Goal: Task Accomplishment & Management: Manage account settings

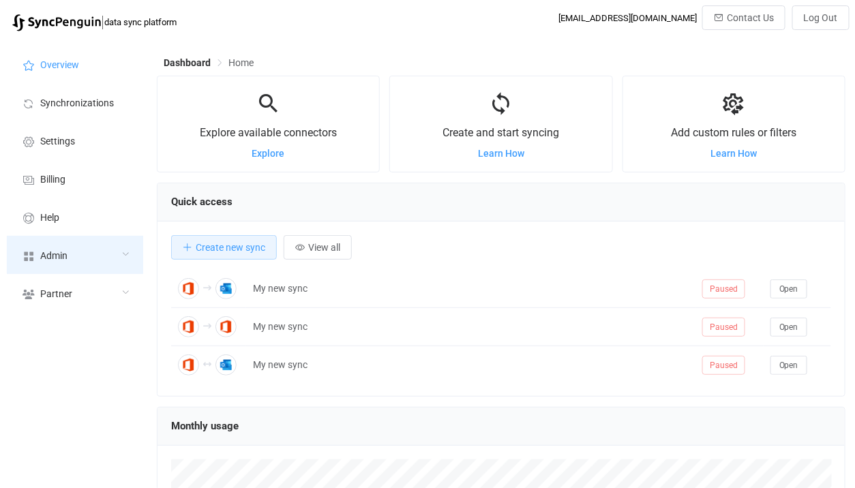
click at [113, 271] on div "Admin" at bounding box center [75, 255] width 136 height 38
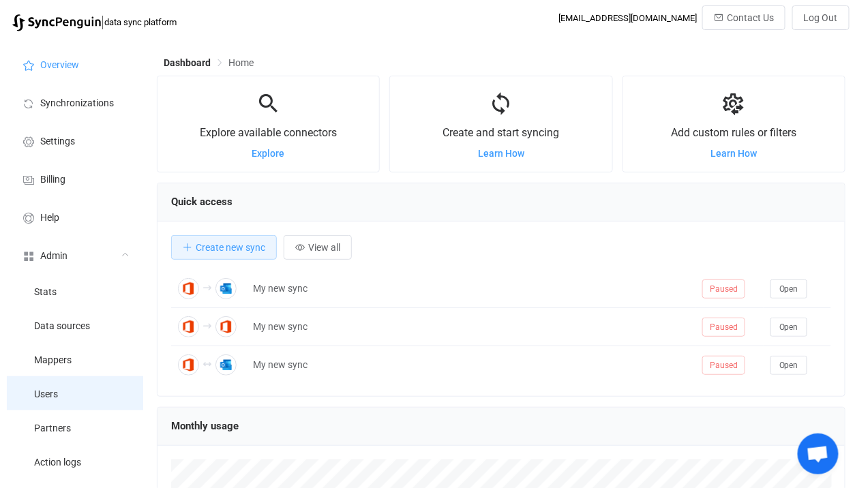
click at [64, 400] on li "Users" at bounding box center [75, 393] width 136 height 34
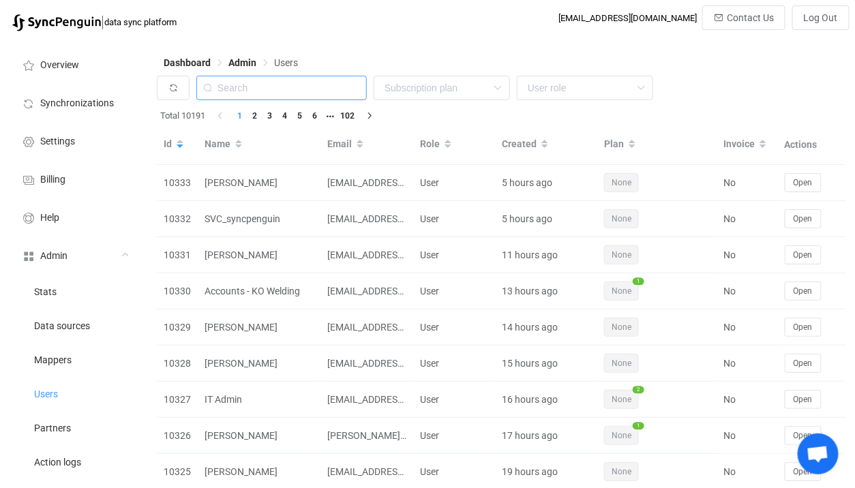
click at [269, 90] on input "text" at bounding box center [281, 88] width 170 height 25
paste input "syncpenguin@sullyemail.com"
type input "syncpenguin@sullyemail.com"
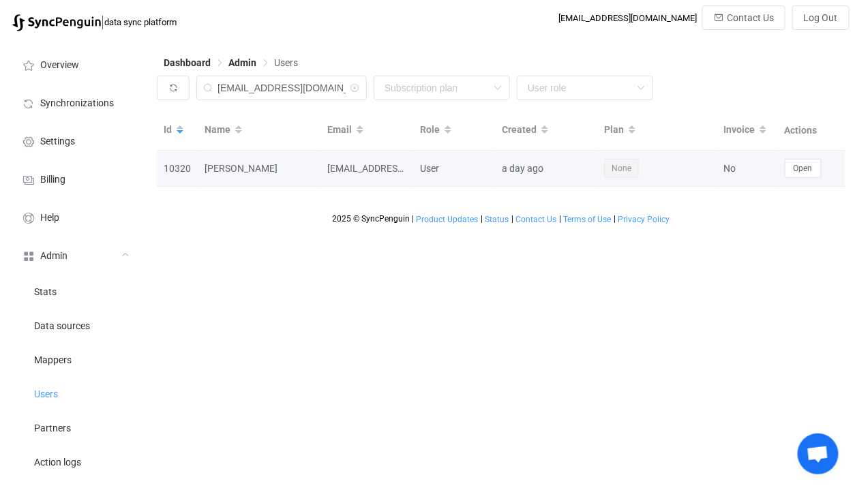
click at [811, 180] on td "Open" at bounding box center [812, 169] width 68 height 36
click at [808, 176] on button "Open" at bounding box center [803, 168] width 37 height 19
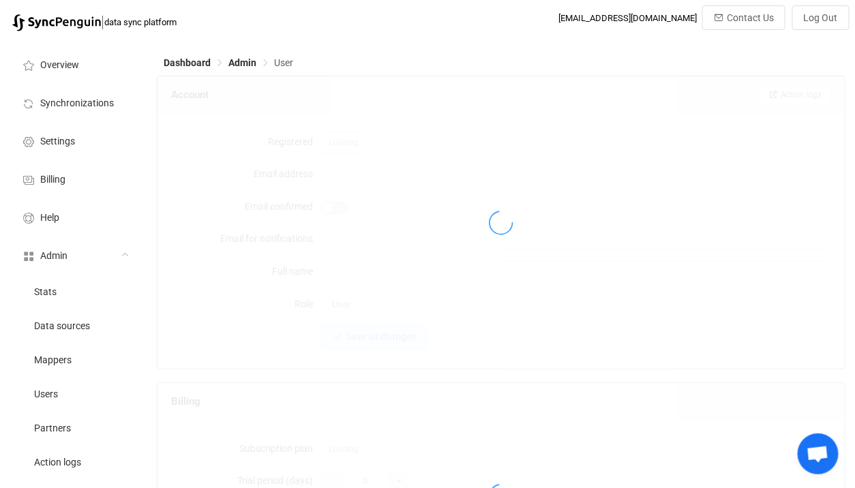
type input "[EMAIL_ADDRESS][DOMAIN_NAME]"
type input "[PERSON_NAME]"
type input "14"
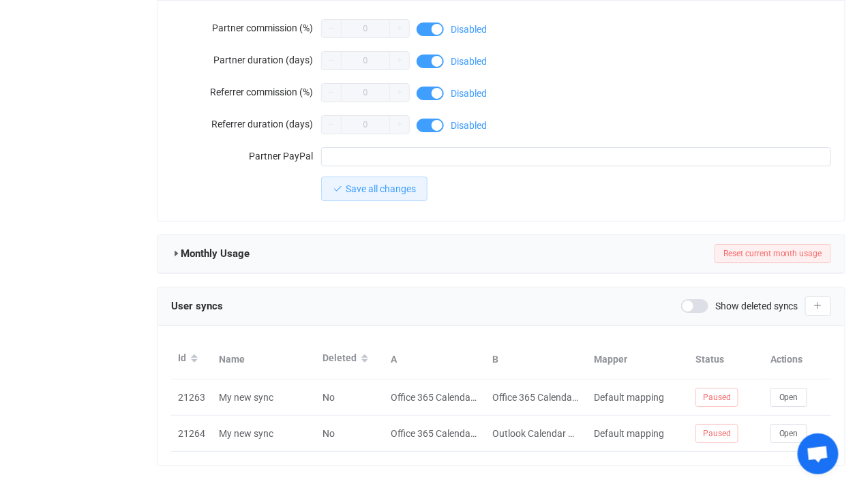
scroll to position [1255, 0]
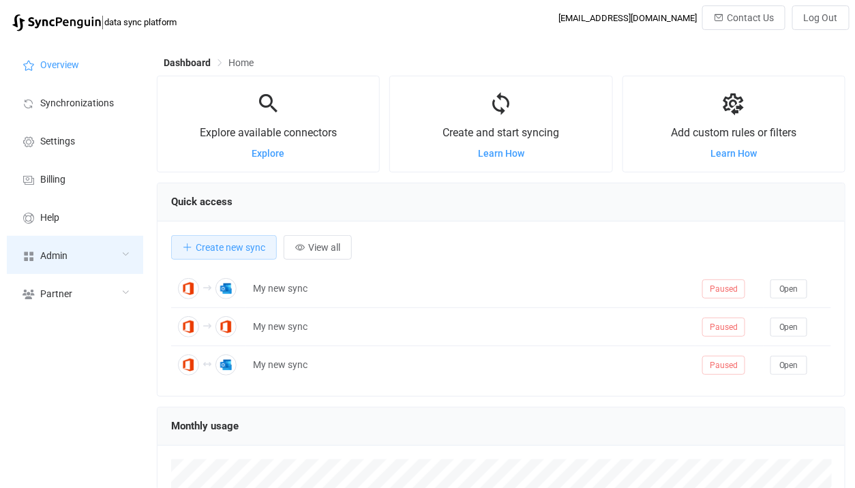
click at [105, 252] on div "Admin" at bounding box center [75, 255] width 136 height 38
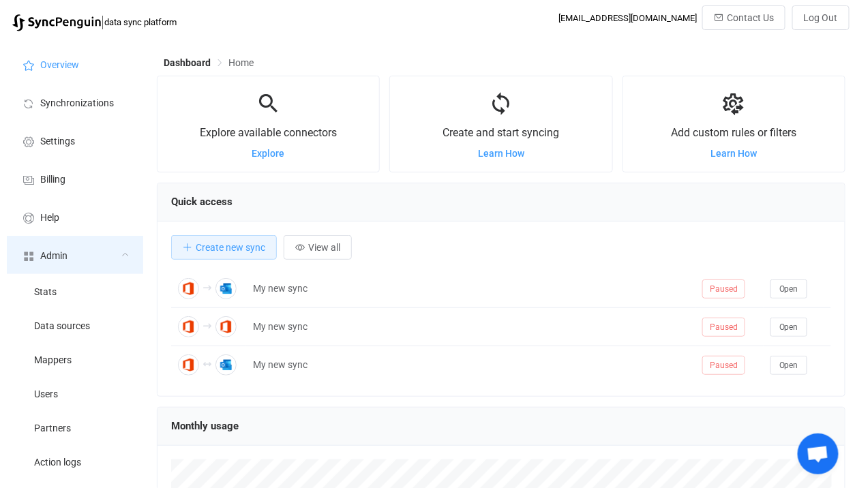
scroll to position [264, 689]
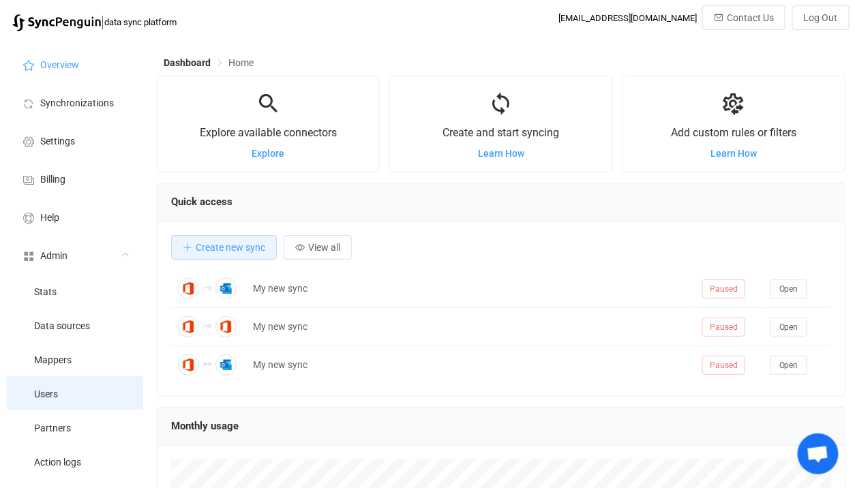
click at [84, 388] on li "Users" at bounding box center [75, 393] width 136 height 34
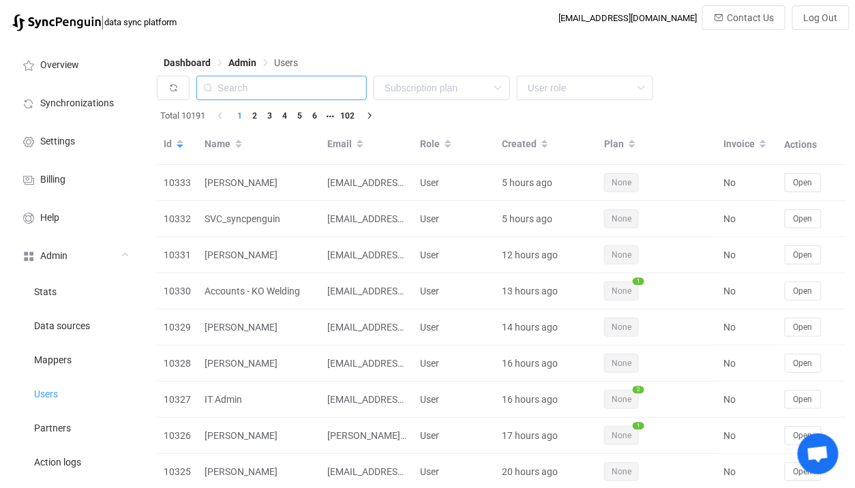
click at [329, 89] on input "text" at bounding box center [281, 88] width 170 height 25
paste input "aqsm2011@gmail.com"
type input "aqsm2011@gmail.com"
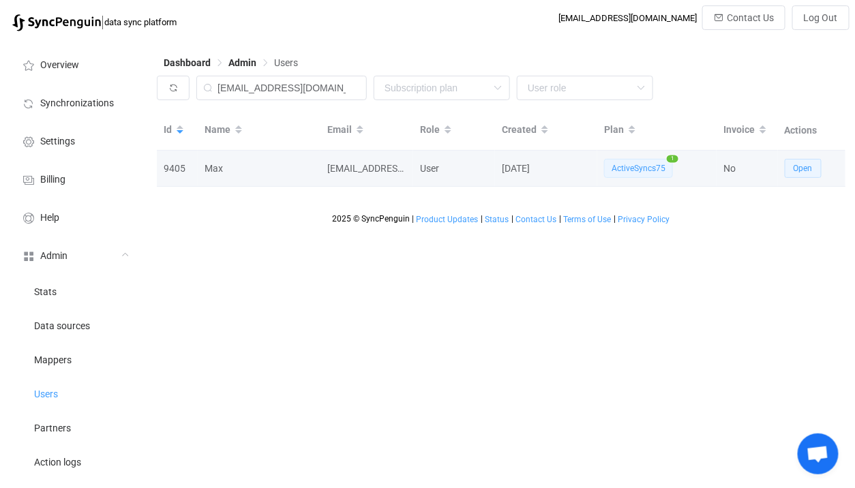
click at [811, 163] on button "Open" at bounding box center [803, 168] width 37 height 19
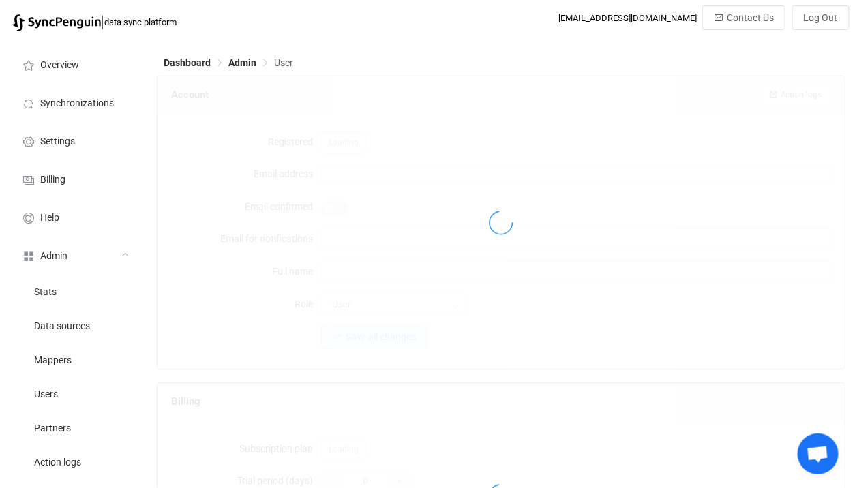
type input "aqsm2011@gmail.com"
type input "Max"
type input "14"
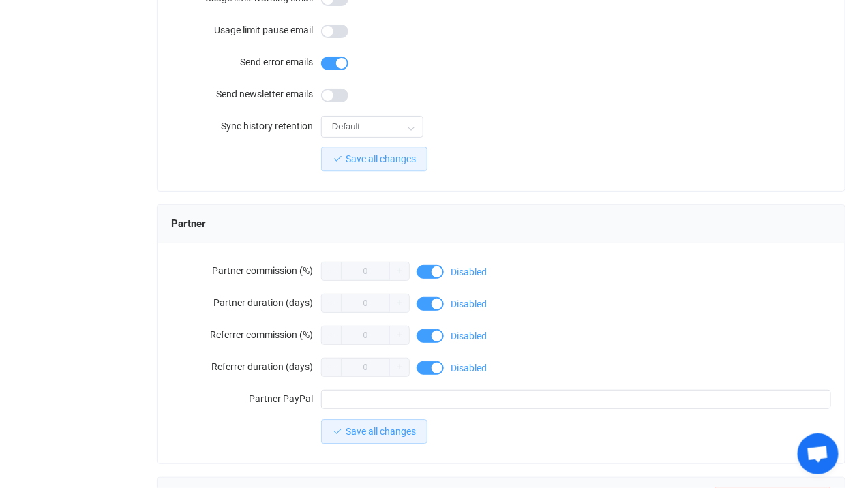
scroll to position [1235, 0]
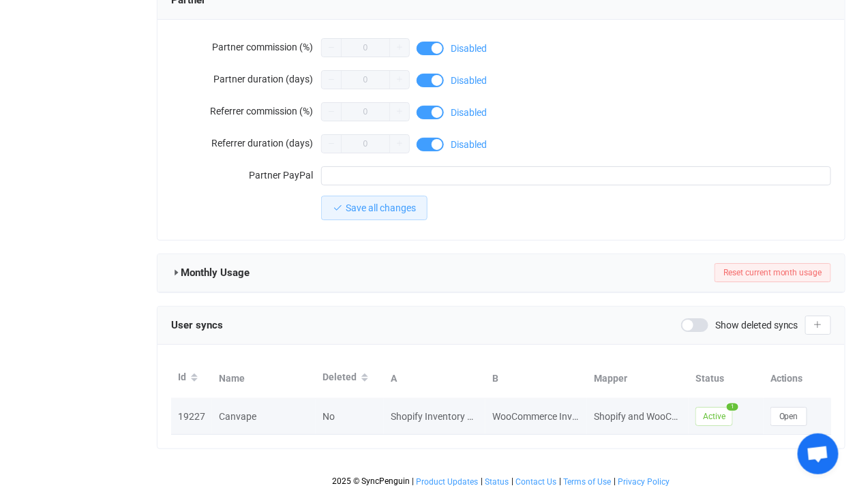
click at [788, 423] on td "Open" at bounding box center [798, 417] width 68 height 36
click at [788, 412] on span "Open" at bounding box center [788, 417] width 19 height 10
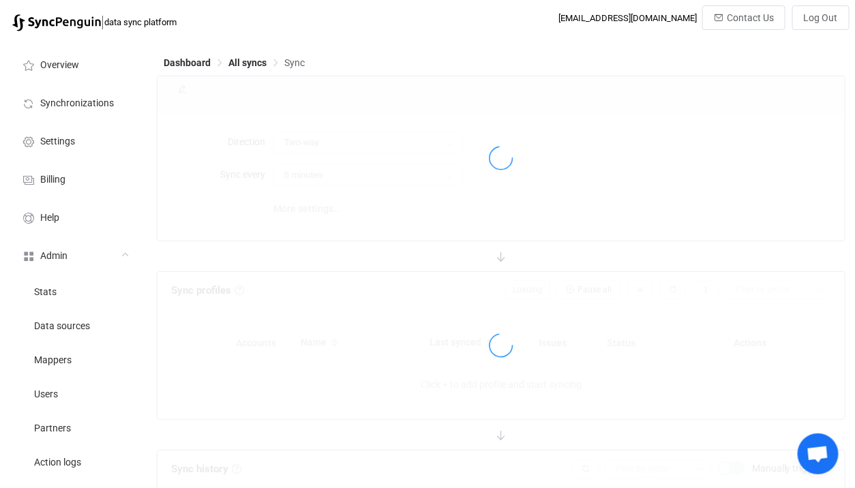
type input "10 minutes"
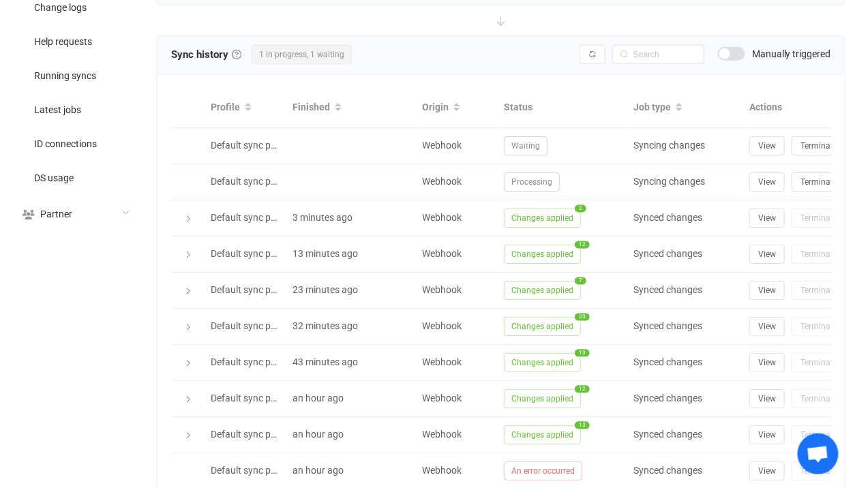
scroll to position [487, 0]
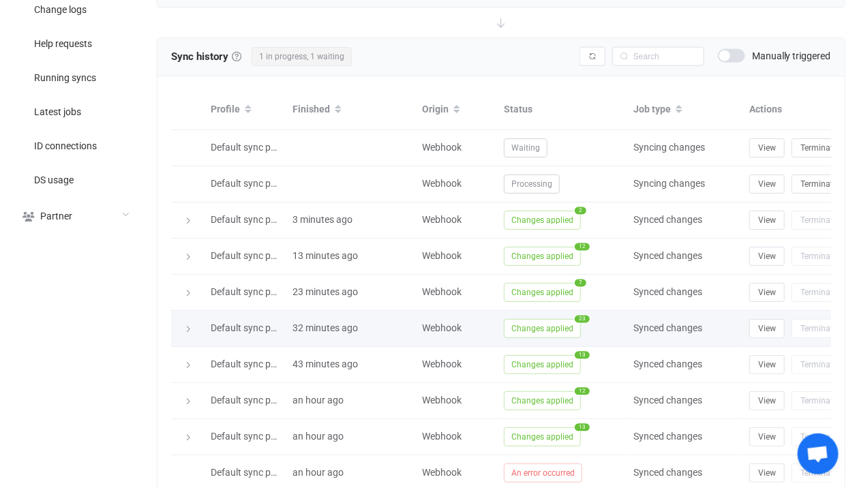
click at [556, 319] on span "Changes applied" at bounding box center [542, 328] width 77 height 19
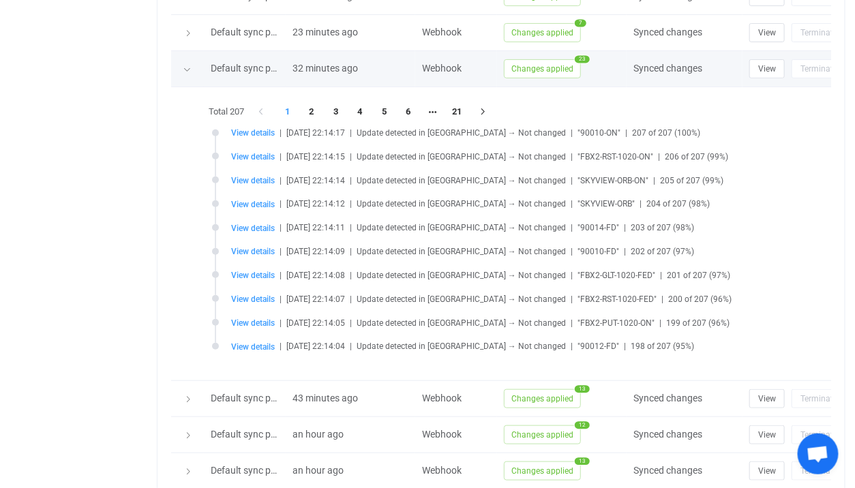
scroll to position [866, 0]
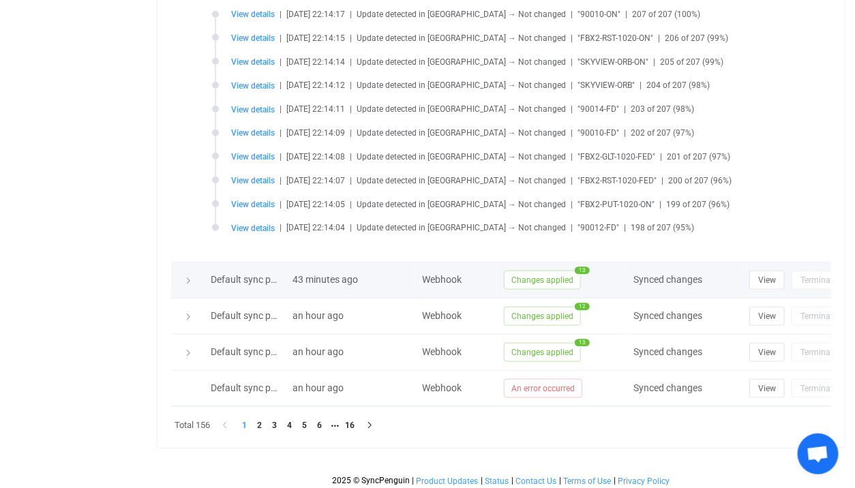
click at [555, 277] on span "Changes applied" at bounding box center [542, 279] width 77 height 19
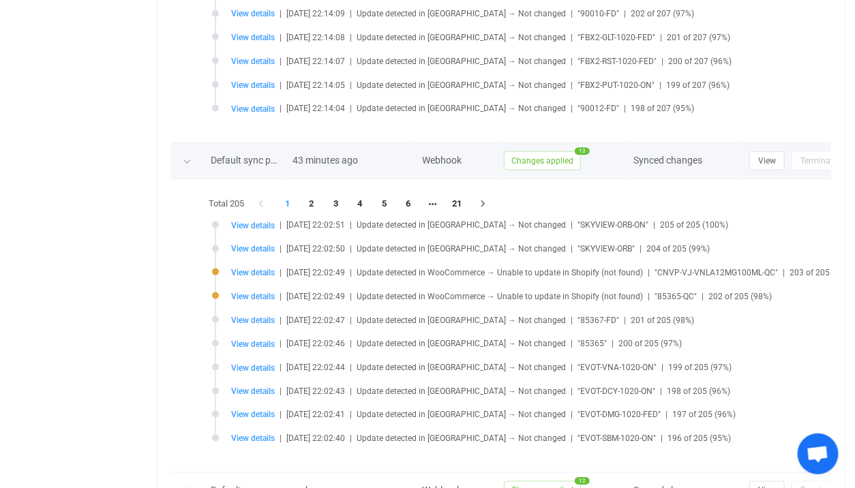
scroll to position [1008, 0]
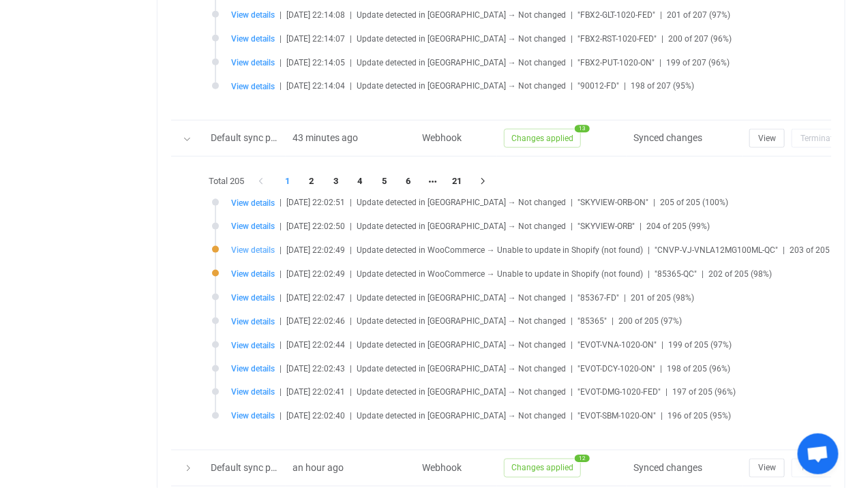
click at [242, 251] on span "View details" at bounding box center [253, 250] width 44 height 10
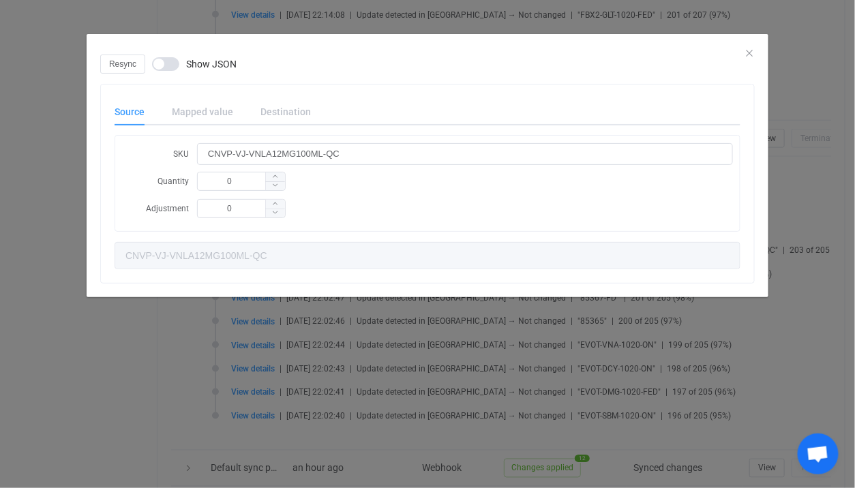
click at [274, 335] on div "Resync Show JSON Source Mapped value Destination SKU CNVP-VJ-VNLA12MG100ML-QC Q…" at bounding box center [427, 244] width 855 height 488
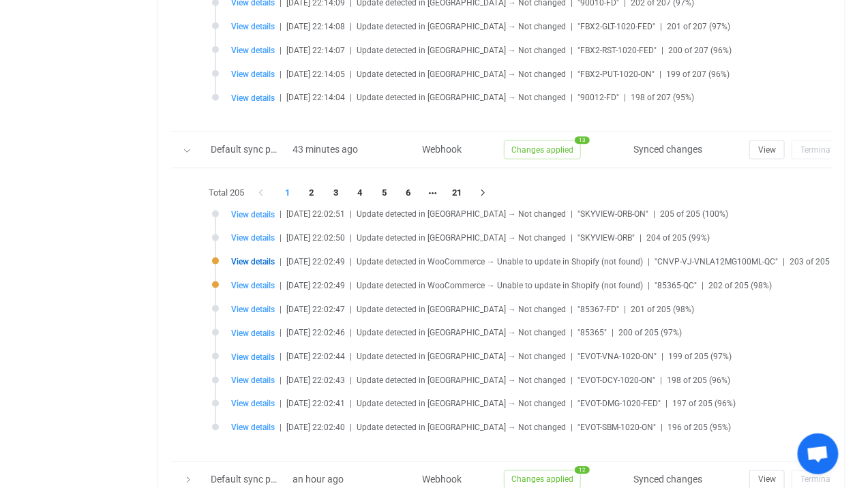
scroll to position [994, 0]
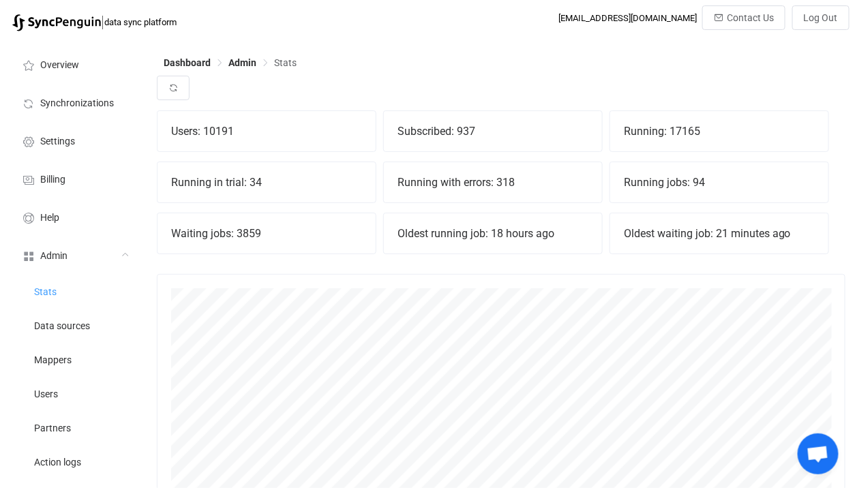
scroll to position [301, 689]
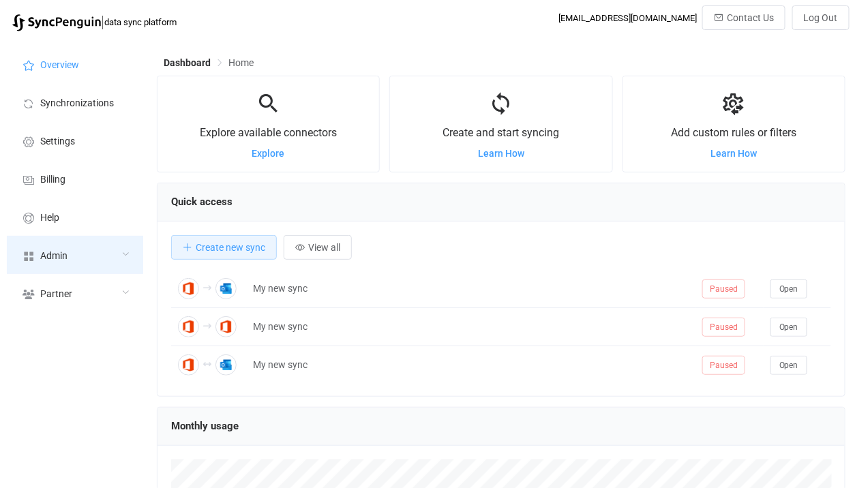
scroll to position [264, 689]
click at [115, 252] on div "Admin" at bounding box center [75, 255] width 136 height 38
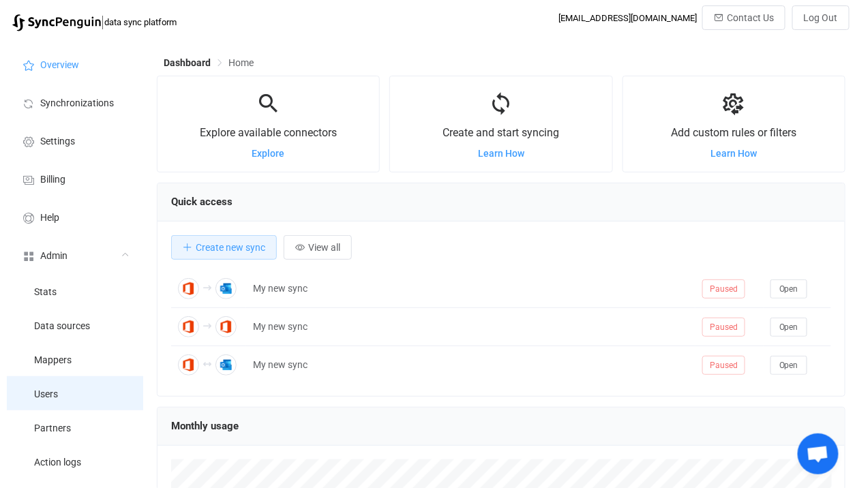
click at [83, 397] on li "Users" at bounding box center [75, 393] width 136 height 34
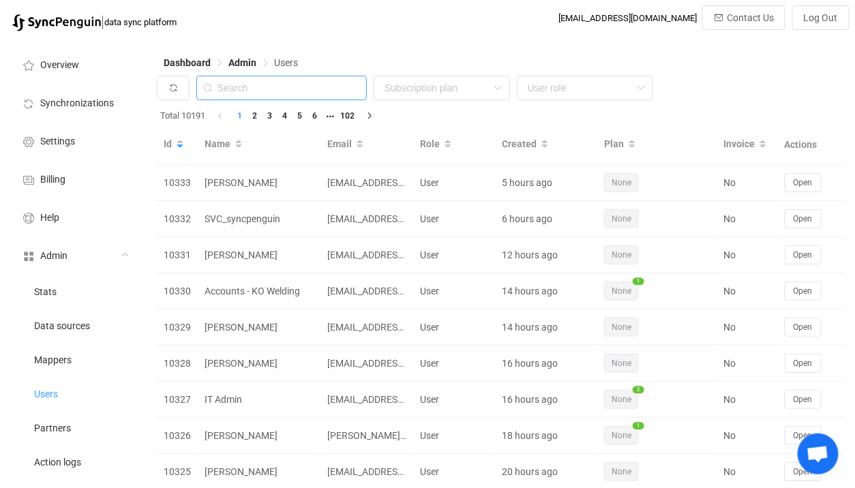
click at [258, 93] on input "text" at bounding box center [281, 88] width 170 height 25
paste input "steve.ledoux@okam.ch"
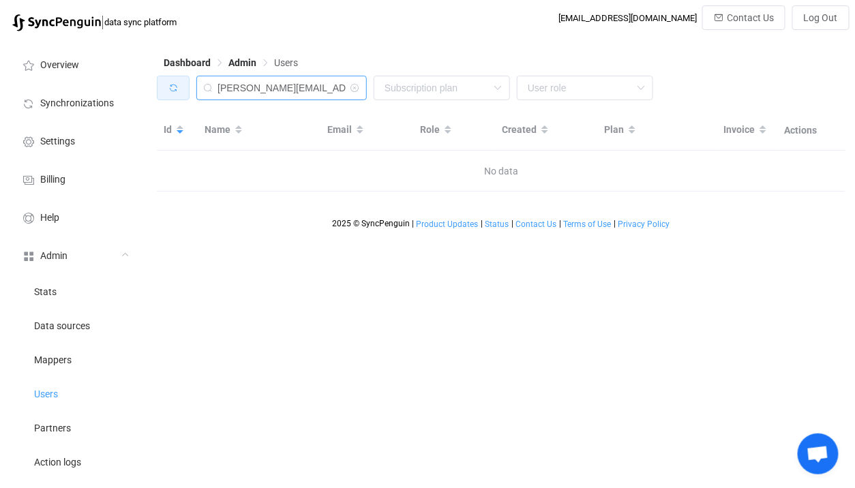
drag, startPoint x: 277, startPoint y: 86, endPoint x: 158, endPoint y: 86, distance: 119.3
click at [158, 86] on div "steve.ledoux@okam.ch None Single SingleYearly SinglePlus SinglePlusYearly Team …" at bounding box center [501, 91] width 689 height 31
type input "okam.ch"
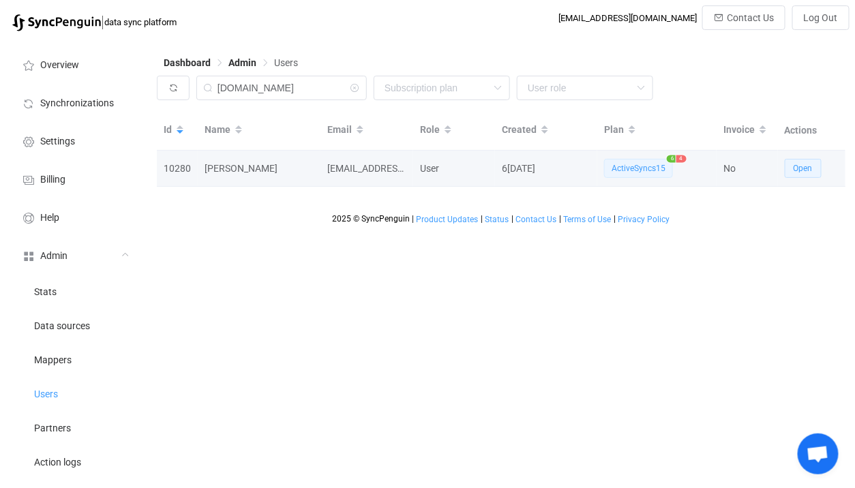
click at [809, 164] on span "Open" at bounding box center [803, 169] width 19 height 10
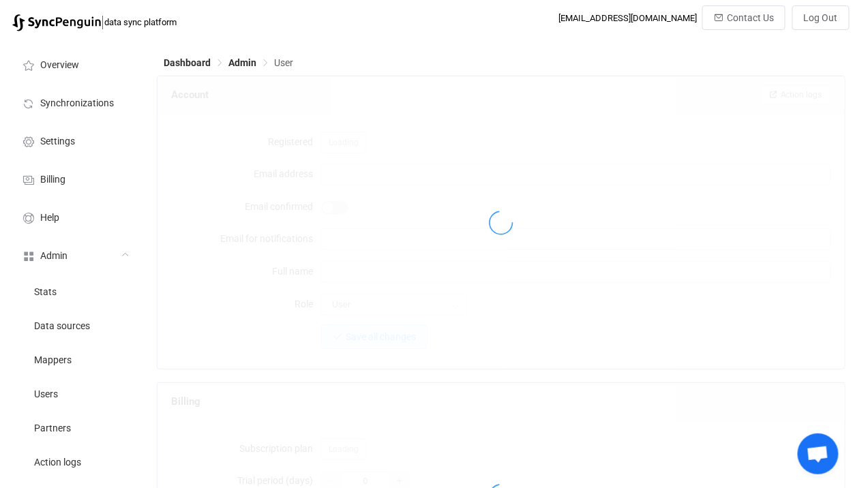
type input "salesadmin@okam.ch"
type input "support@okam.ch"
type input "Gwendoline Pelaez Garcia"
type input "14"
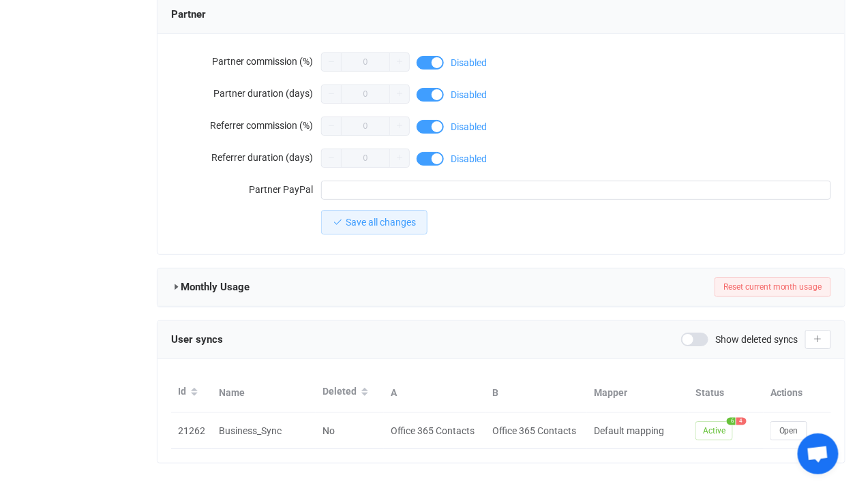
scroll to position [1235, 0]
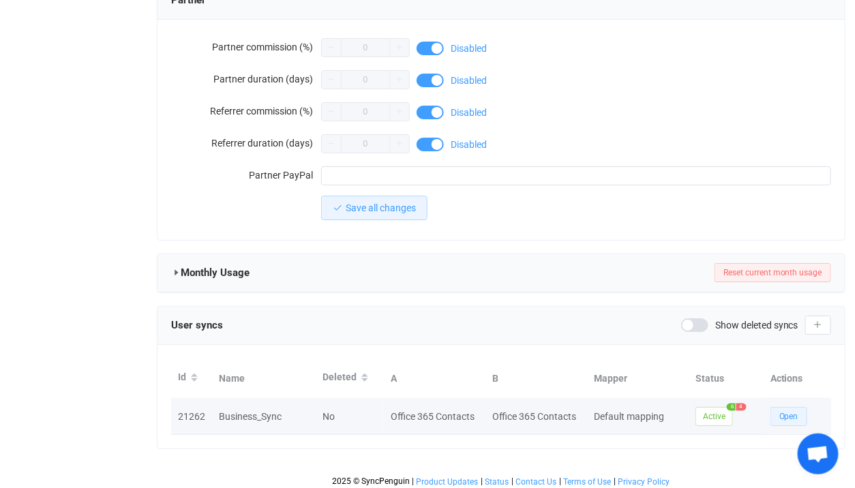
click at [787, 407] on button "Open" at bounding box center [788, 416] width 37 height 19
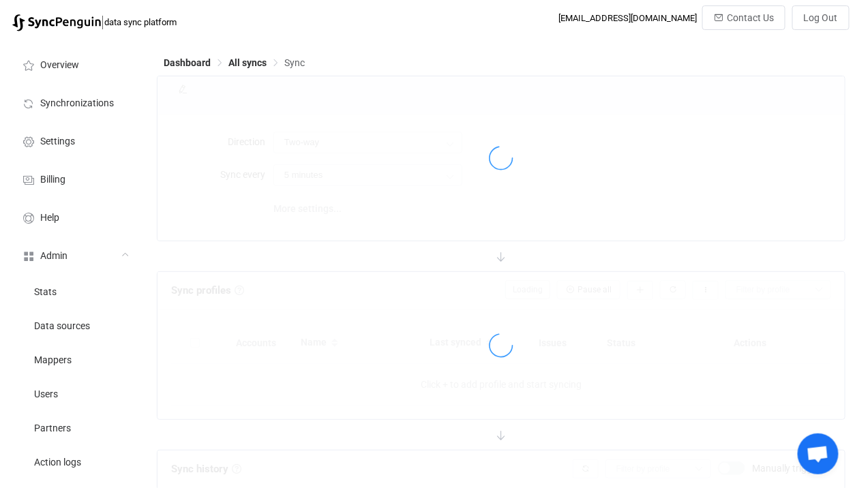
type input "A → B (one to many)"
type input "1 hour"
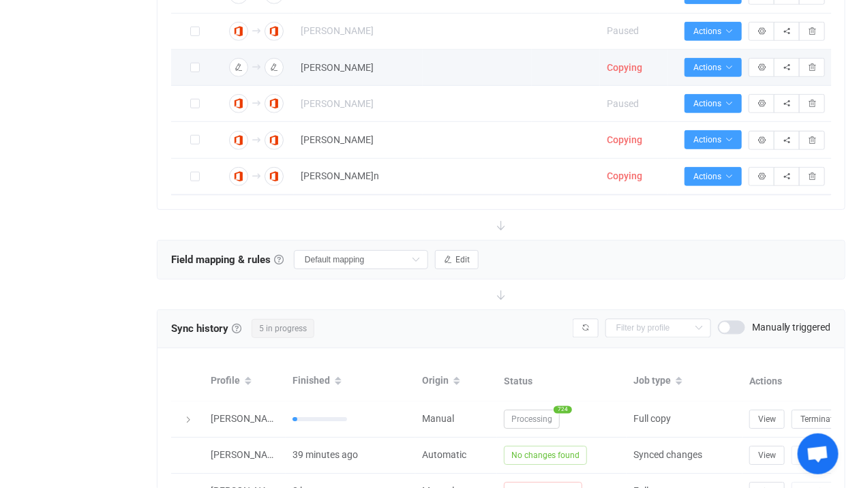
scroll to position [751, 0]
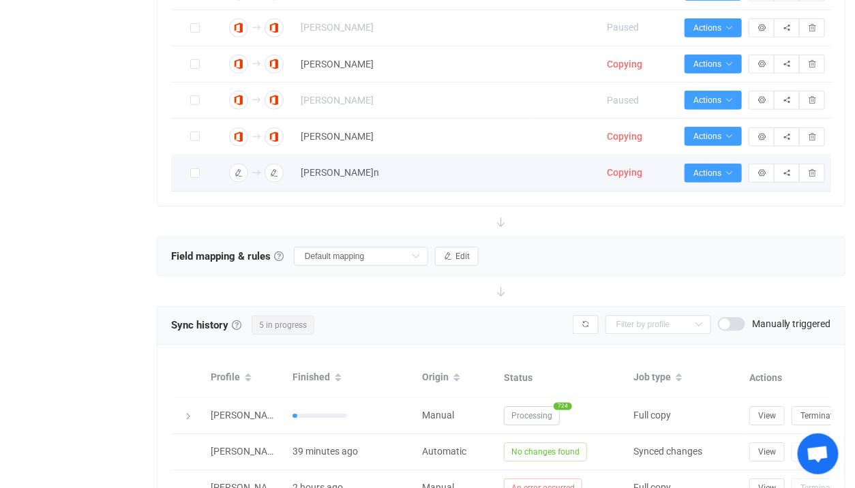
click at [620, 168] on span "Copying" at bounding box center [624, 172] width 35 height 11
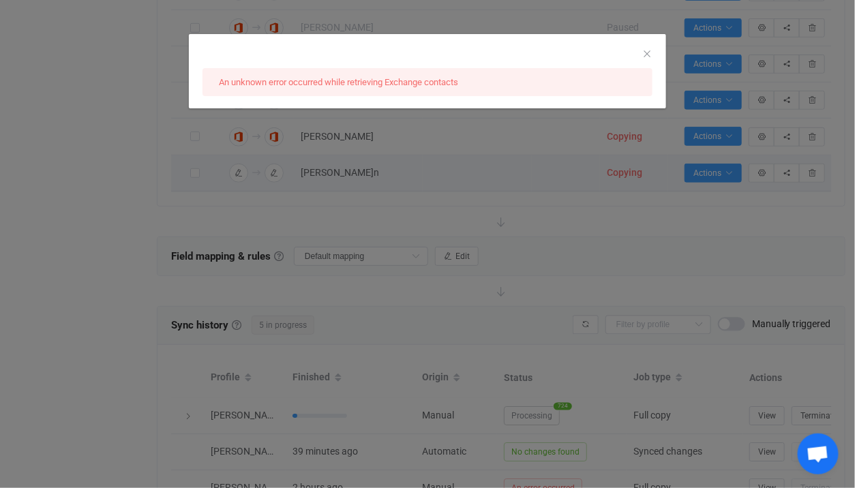
click at [477, 221] on div "An unknown error occurred while retrieving Exchange contacts" at bounding box center [427, 244] width 855 height 488
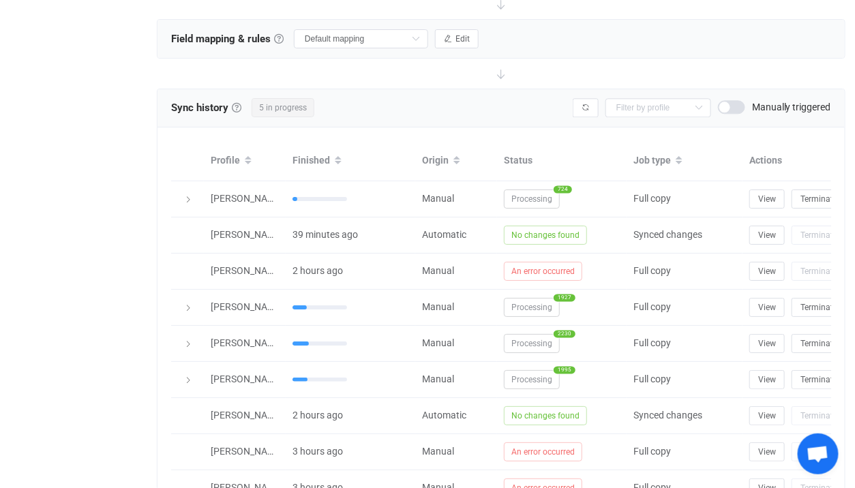
scroll to position [989, 0]
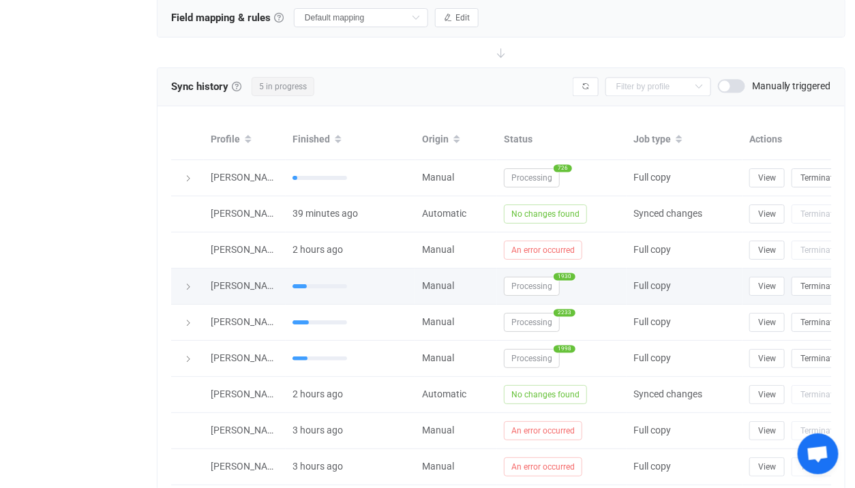
click at [526, 277] on span "Processing" at bounding box center [532, 286] width 56 height 19
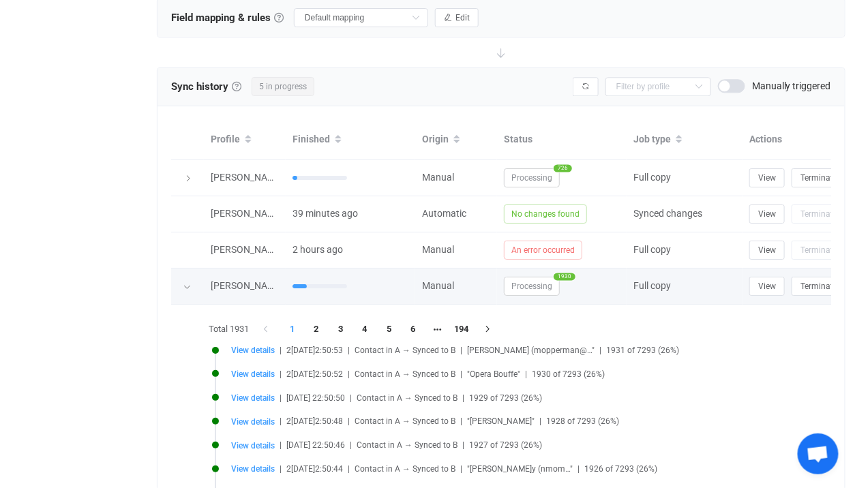
click at [526, 277] on span "Processing" at bounding box center [532, 286] width 56 height 19
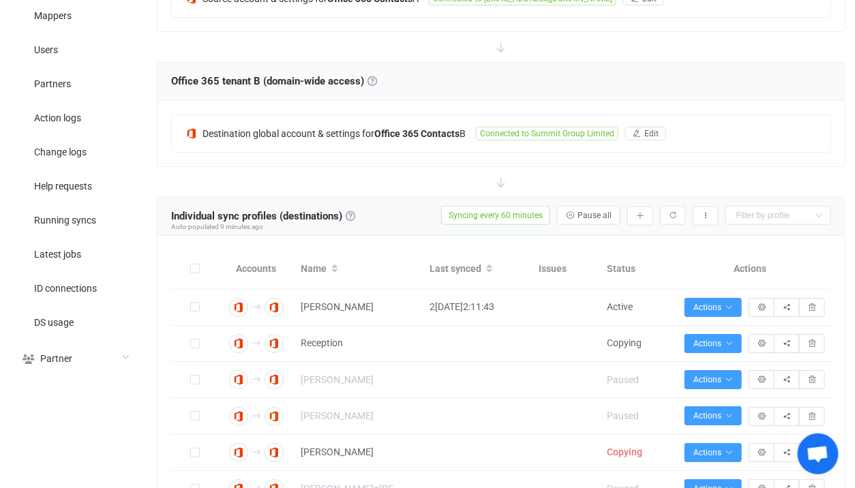
scroll to position [341, 0]
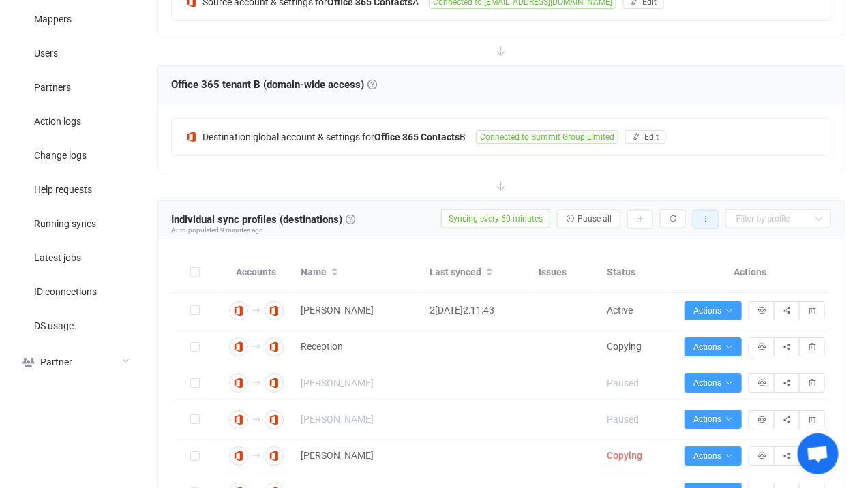
click at [712, 217] on button "button" at bounding box center [706, 219] width 26 height 19
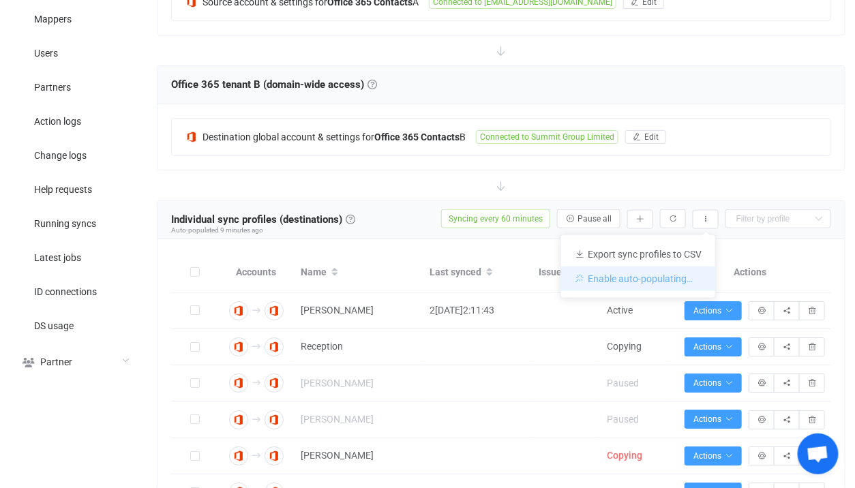
click at [674, 275] on li "Enable auto-populating…" at bounding box center [638, 279] width 154 height 25
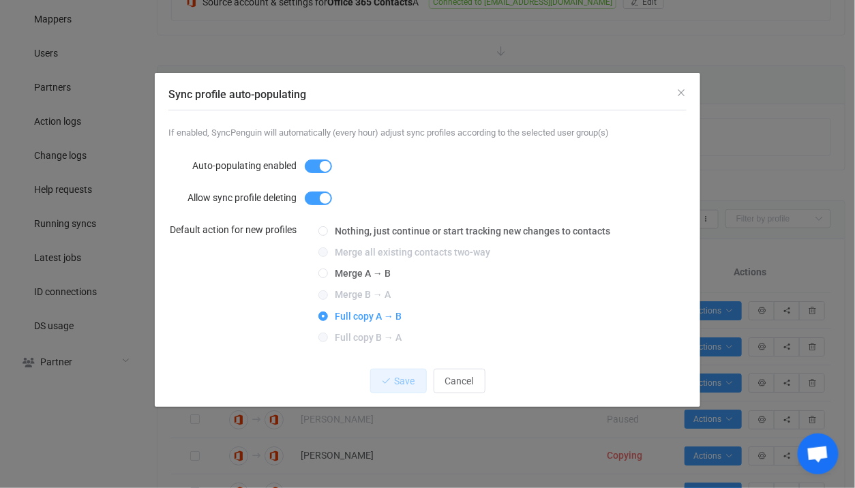
click at [63, 282] on div "Sync profile auto-populating If enabled, SyncPenguin will automatically (every …" at bounding box center [427, 244] width 855 height 488
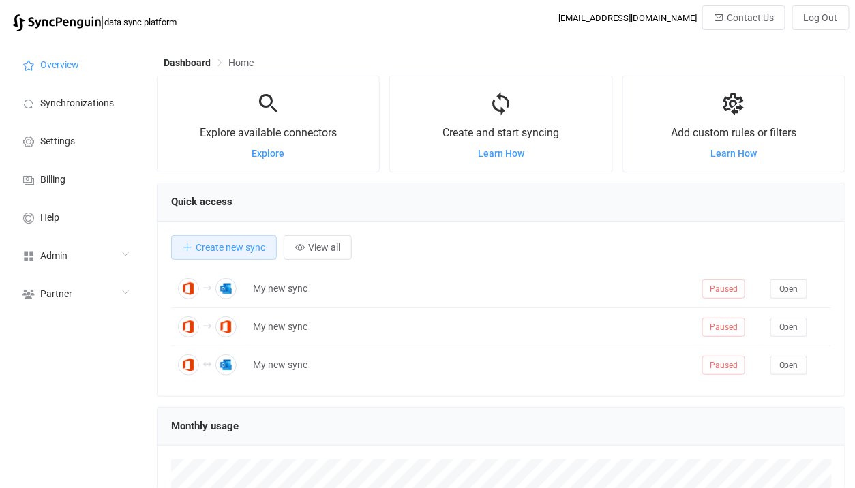
scroll to position [264, 689]
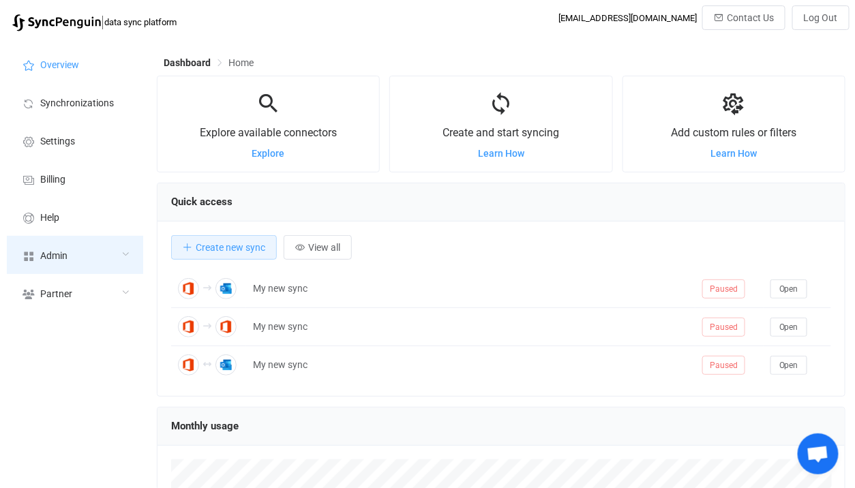
click at [89, 250] on div "Admin" at bounding box center [75, 255] width 136 height 38
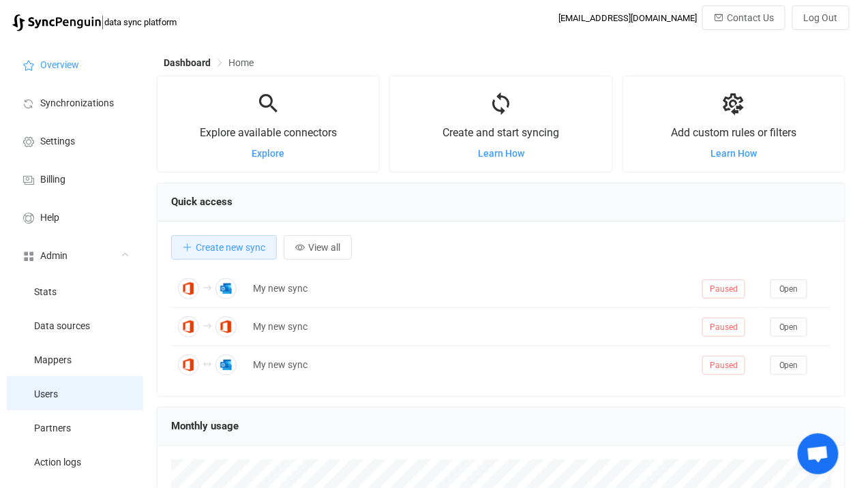
click at [85, 387] on li "Users" at bounding box center [75, 393] width 136 height 34
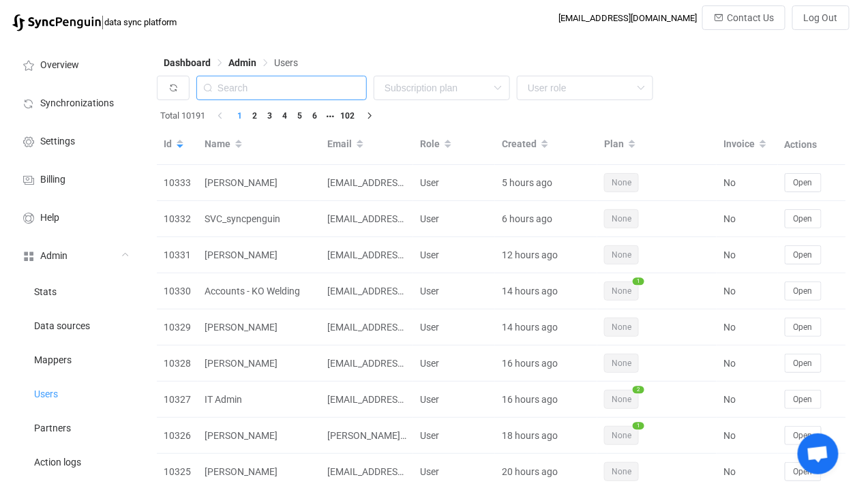
click at [275, 78] on input "text" at bounding box center [281, 88] width 170 height 25
paste input "dan@cognitivechange.org"
type input "dan@cognitivechange.org"
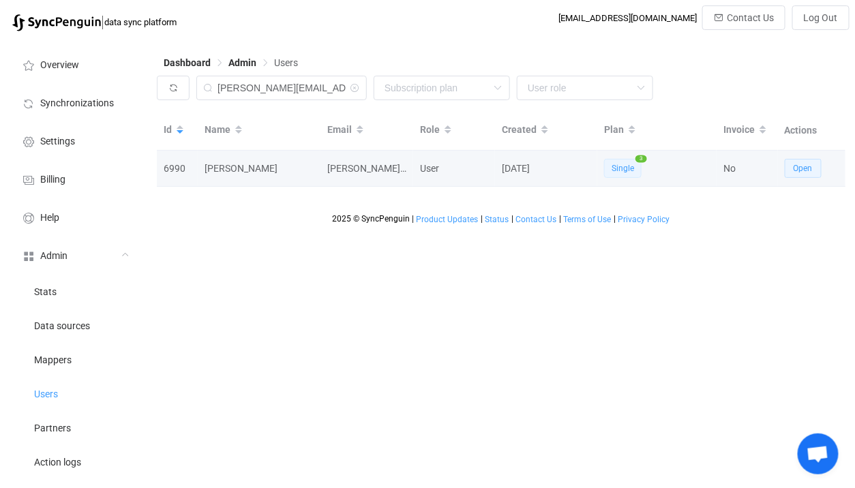
click at [809, 165] on span "Open" at bounding box center [803, 169] width 19 height 10
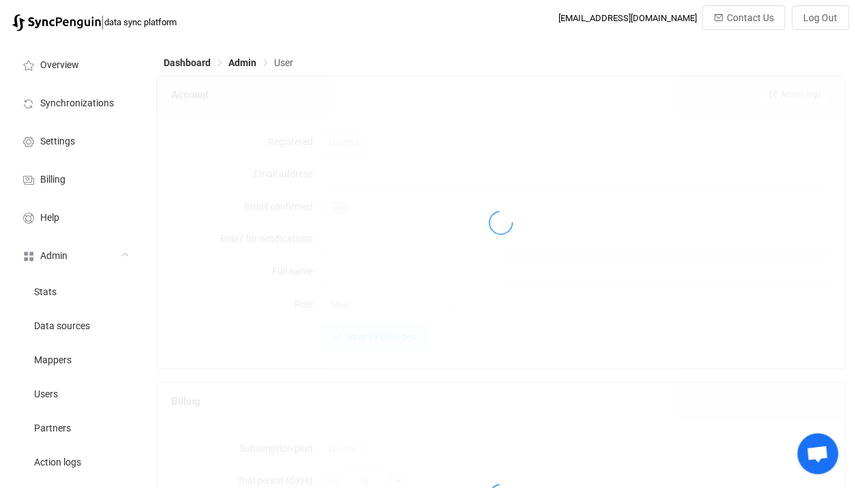
type input "dan@cognitivechange.org"
type input "Dan Linehan"
type input "14"
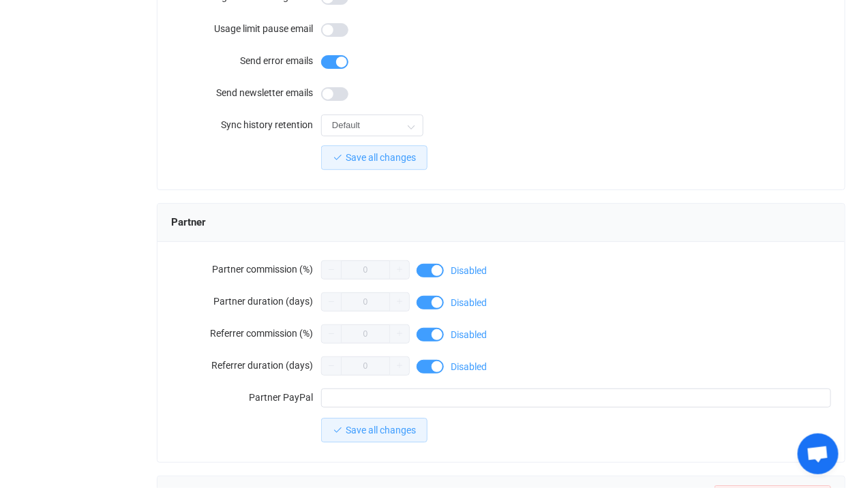
scroll to position [1379, 0]
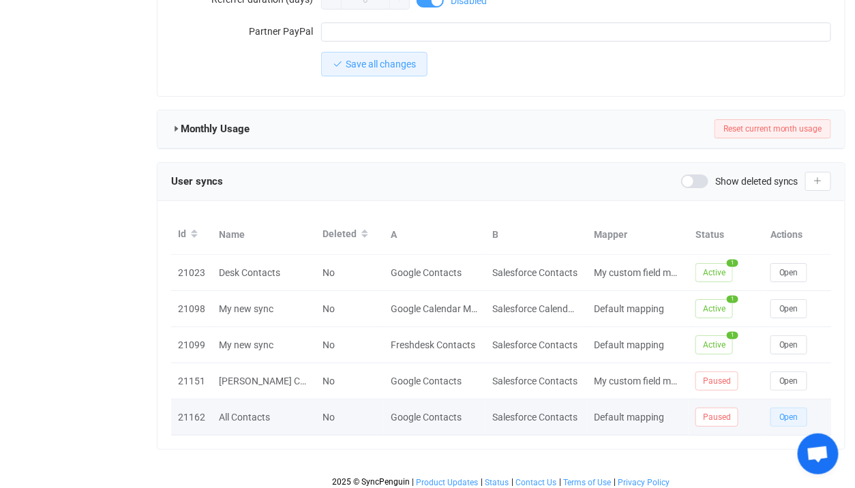
click at [795, 412] on span "Open" at bounding box center [788, 417] width 19 height 10
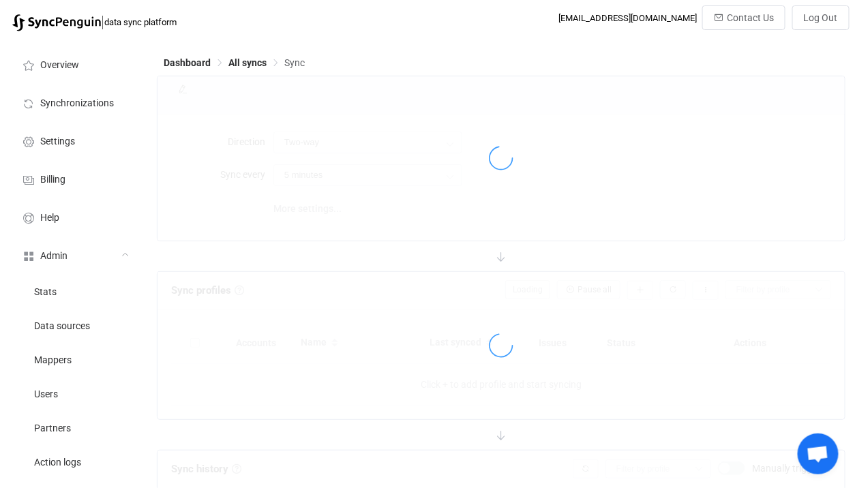
type input "10 minutes"
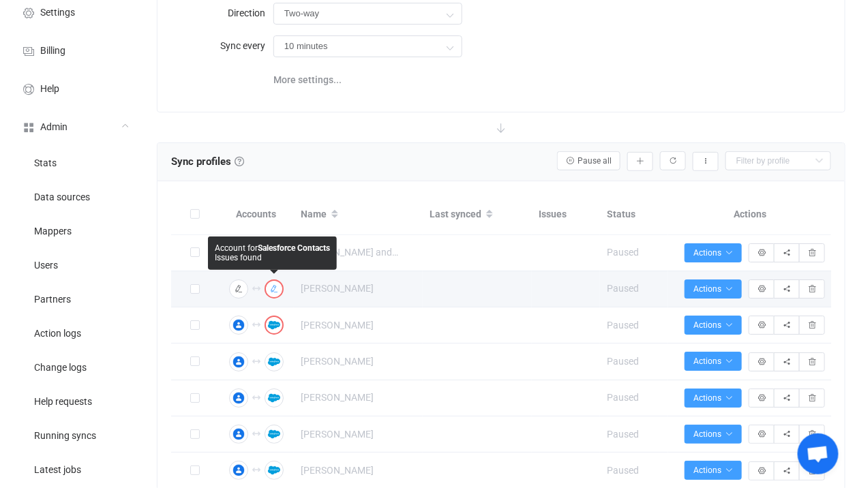
click at [275, 286] on icon "button" at bounding box center [274, 289] width 8 height 8
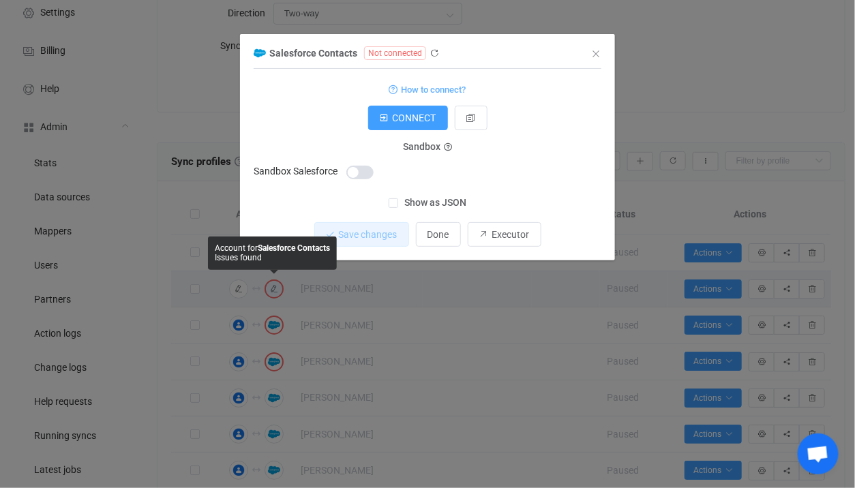
click at [445, 322] on div "Salesforce Contacts Not connected 1 {} {} Standard output: Output saved to the …" at bounding box center [427, 244] width 855 height 488
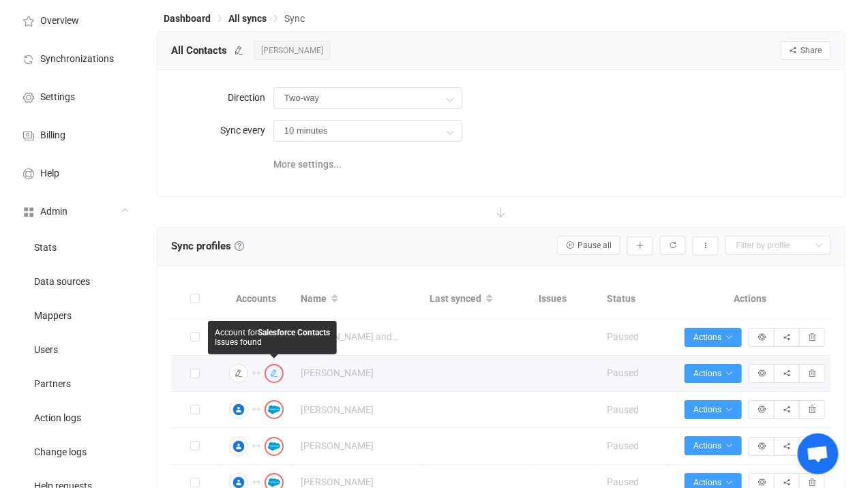
scroll to position [22, 0]
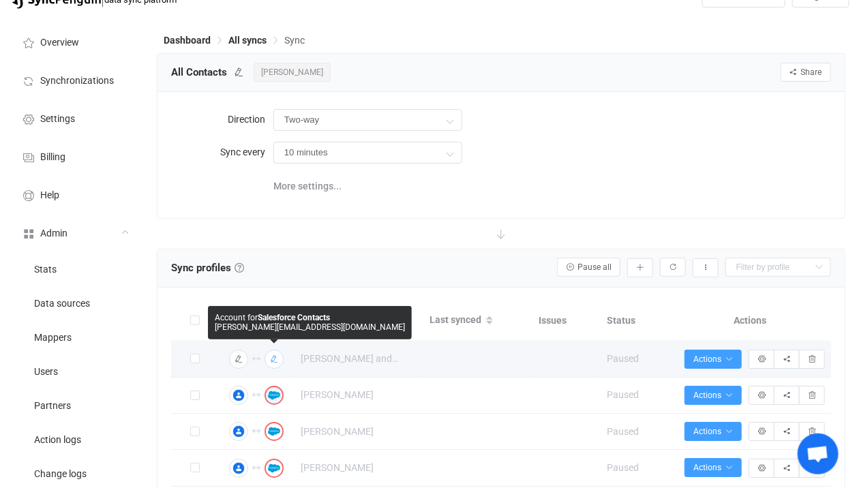
click at [274, 355] on icon "button" at bounding box center [274, 359] width 8 height 8
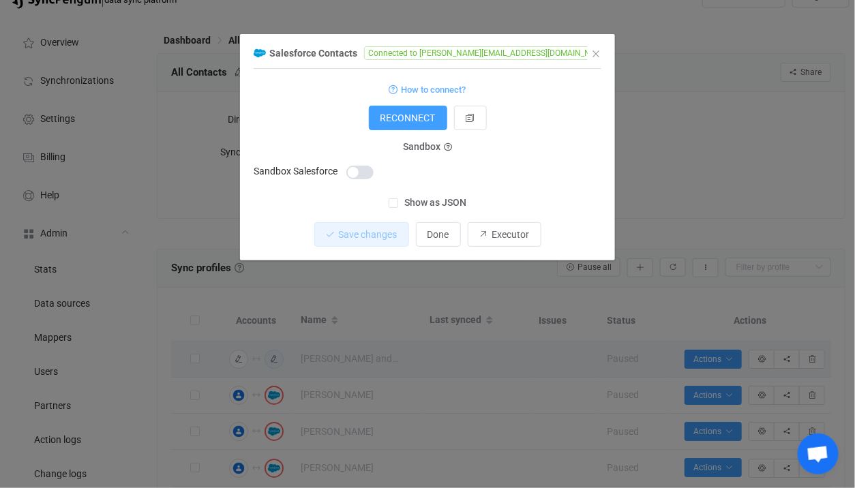
click at [386, 313] on div "Salesforce Contacts Connected to dan@cognitivechange.org 1 { { "accessToken": "…" at bounding box center [427, 244] width 855 height 488
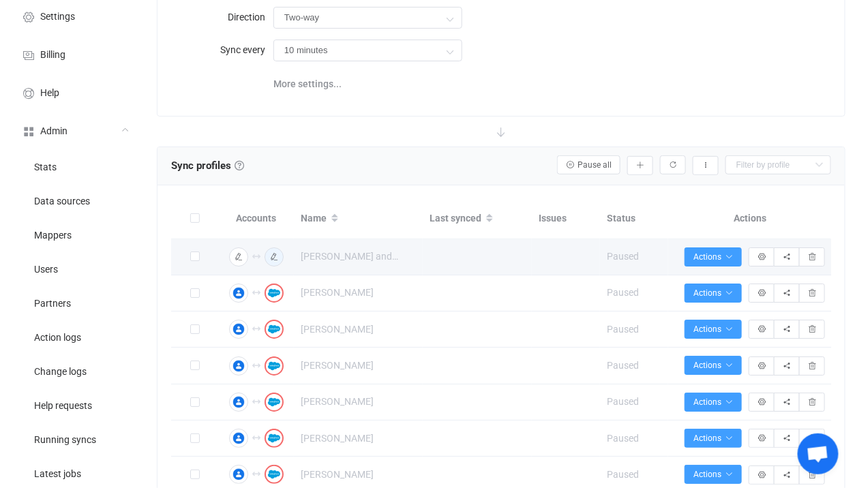
scroll to position [132, 0]
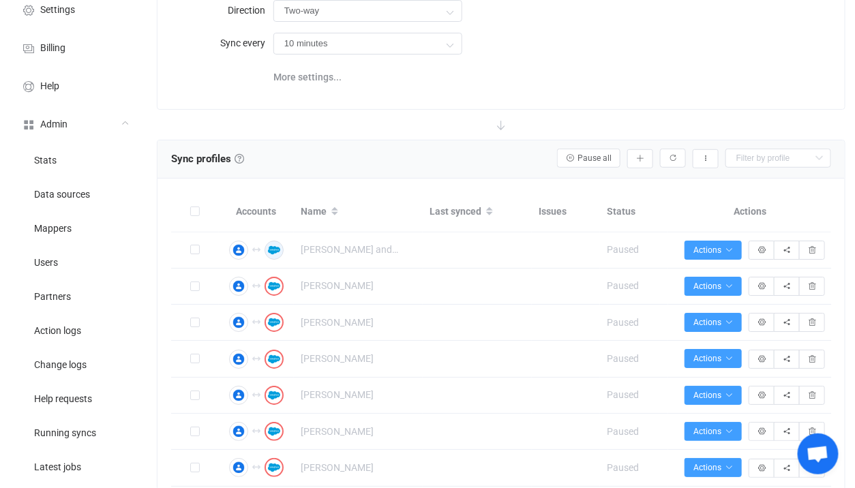
drag, startPoint x: 187, startPoint y: 193, endPoint x: 317, endPoint y: 213, distance: 131.0
click at [320, 213] on tr "Accounts Name Last synced Issues Status Actions" at bounding box center [501, 212] width 661 height 40
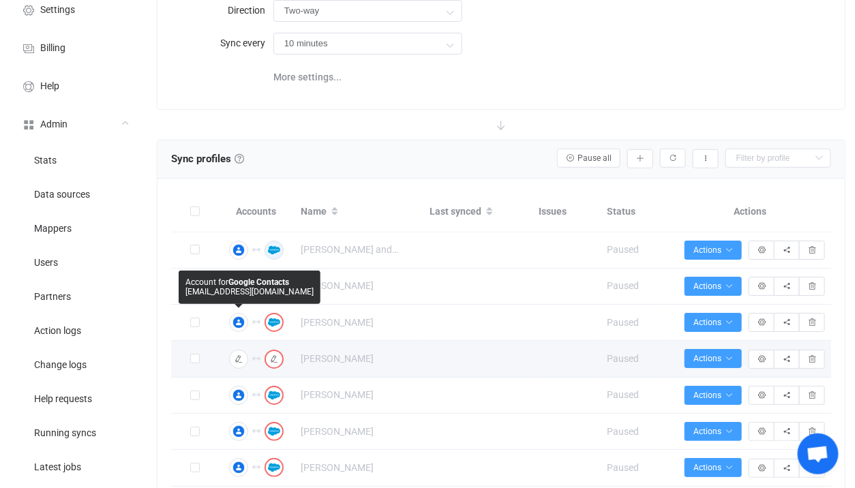
click at [207, 365] on td at bounding box center [195, 359] width 48 height 36
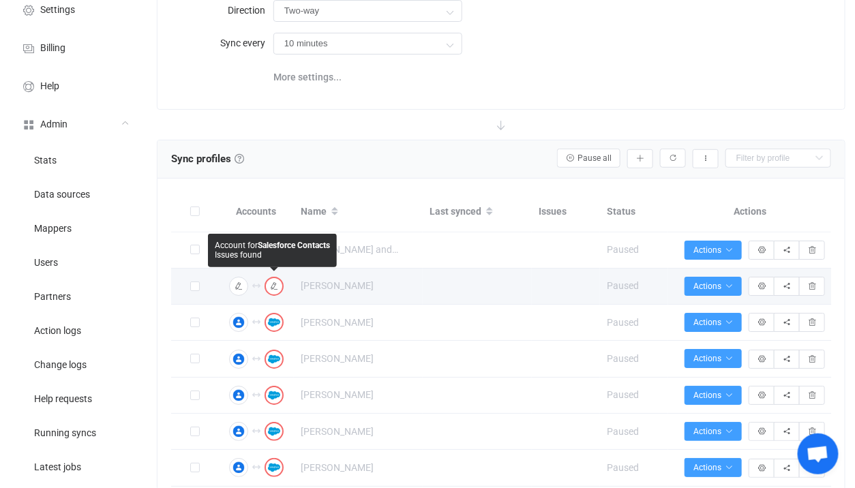
click at [275, 295] on td "Connection results Salesforce Contacts Not connected 1 {} {} Standard output: O…" at bounding box center [256, 287] width 75 height 36
click at [277, 282] on icon "button" at bounding box center [274, 286] width 8 height 8
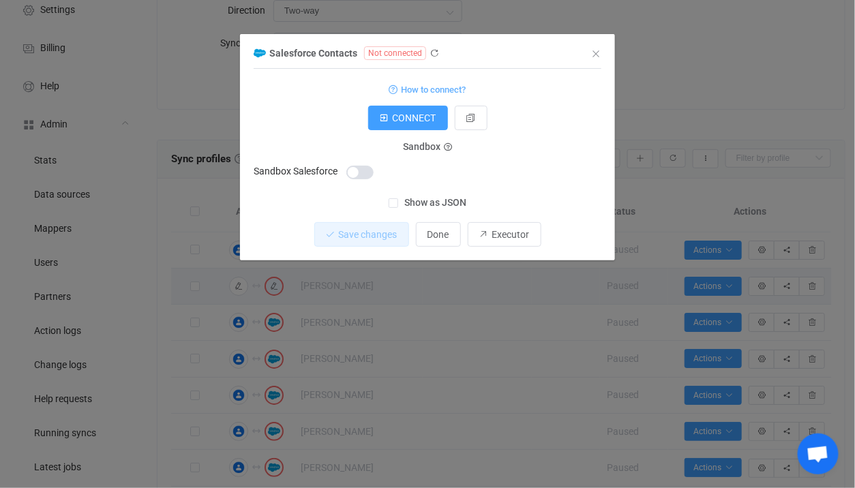
click at [443, 294] on div "Salesforce Contacts Not connected 1 {} {} Standard output: Output saved to the …" at bounding box center [427, 244] width 855 height 488
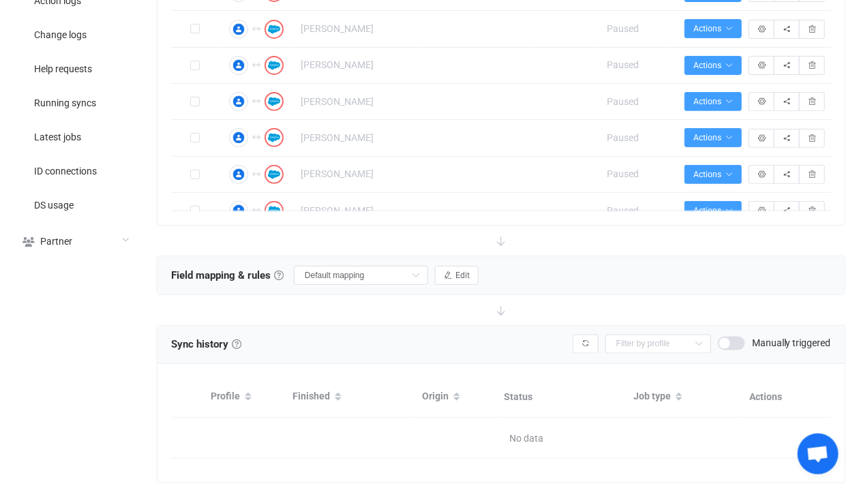
scroll to position [498, 0]
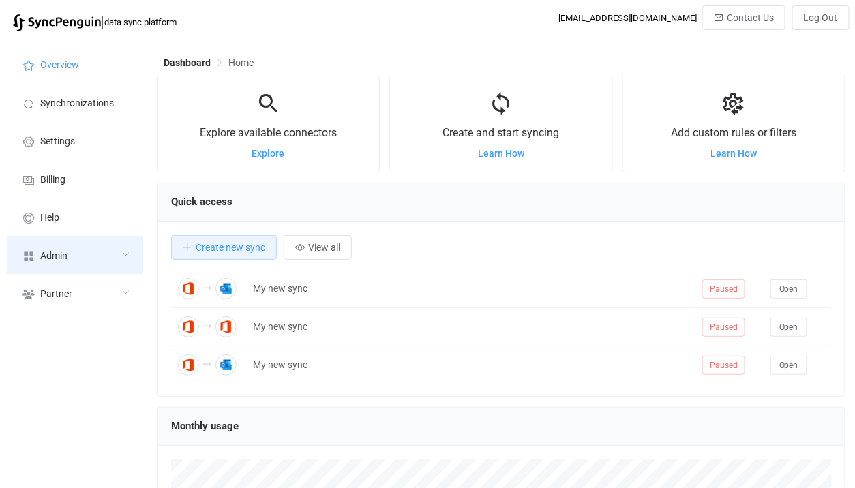
scroll to position [264, 689]
click at [73, 258] on div "Admin" at bounding box center [75, 255] width 136 height 38
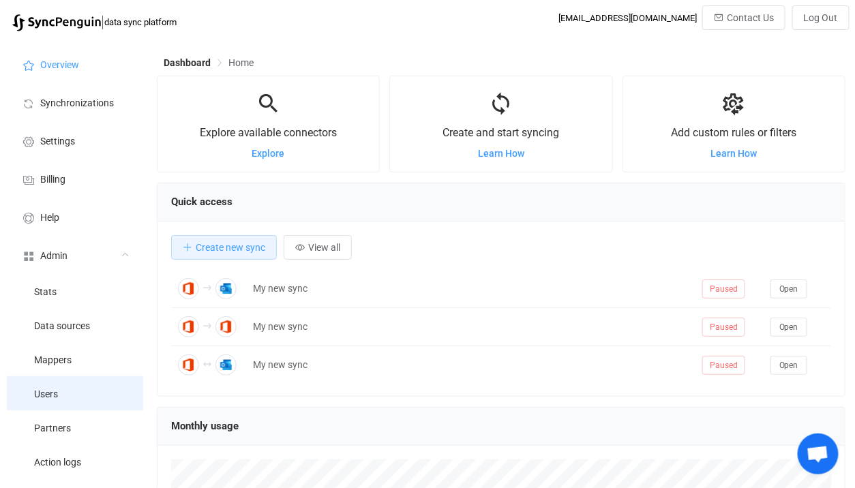
click at [94, 403] on li "Users" at bounding box center [75, 393] width 136 height 34
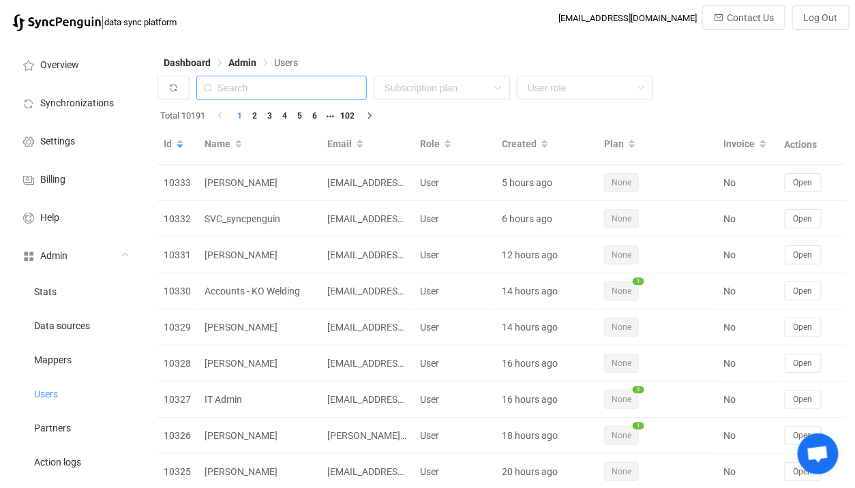
click at [304, 78] on input "text" at bounding box center [281, 88] width 170 height 25
paste input "info@kollectaworld.com.au"
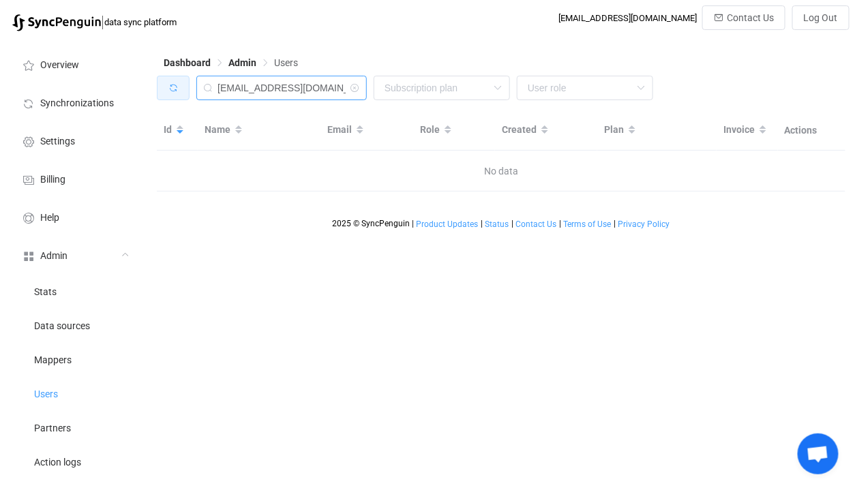
drag, startPoint x: 241, startPoint y: 82, endPoint x: 175, endPoint y: 93, distance: 67.8
click at [173, 92] on div "info@kollectaworld.com.au None Single SingleYearly SinglePlus SinglePlusYearly …" at bounding box center [501, 91] width 689 height 31
drag, startPoint x: 274, startPoint y: 88, endPoint x: 427, endPoint y: 89, distance: 153.4
click at [427, 89] on div "kollectaworld.com.au None Single SingleYearly SinglePlus SinglePlusYearly Team …" at bounding box center [501, 91] width 689 height 31
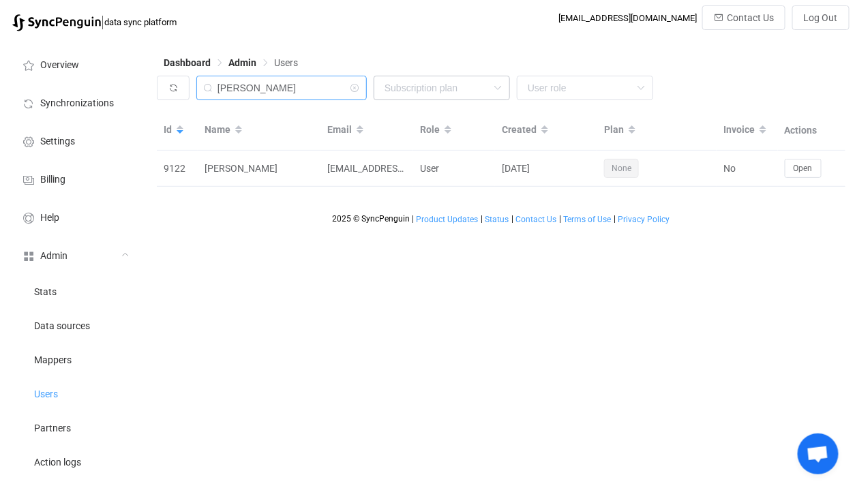
type input "kolle"
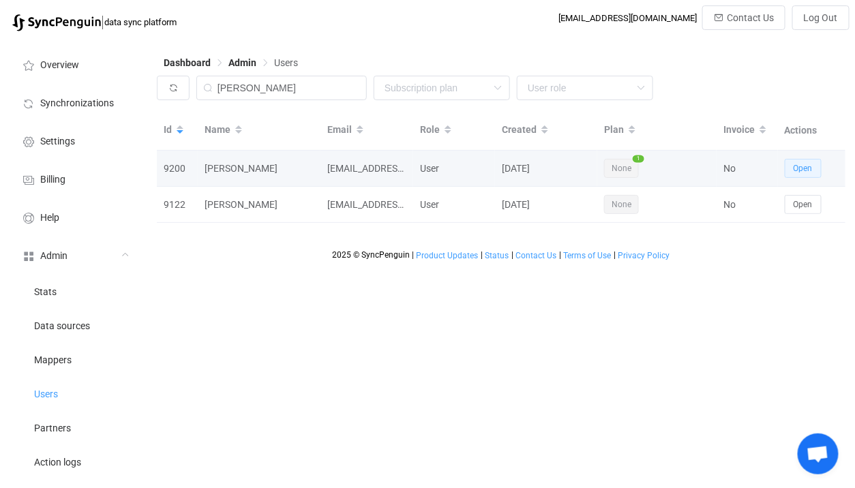
click at [795, 160] on button "Open" at bounding box center [803, 168] width 37 height 19
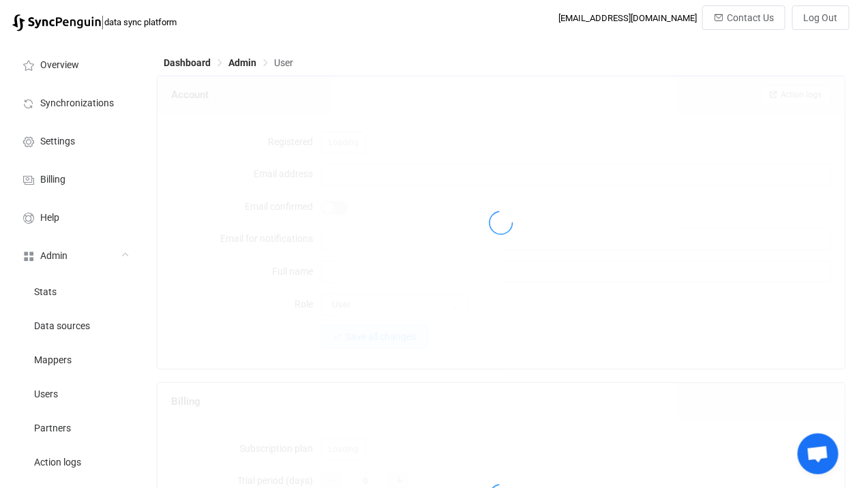
type input "ict.operations@musikkollegium.ch"
type input "Oliver Hollinger"
type input "14"
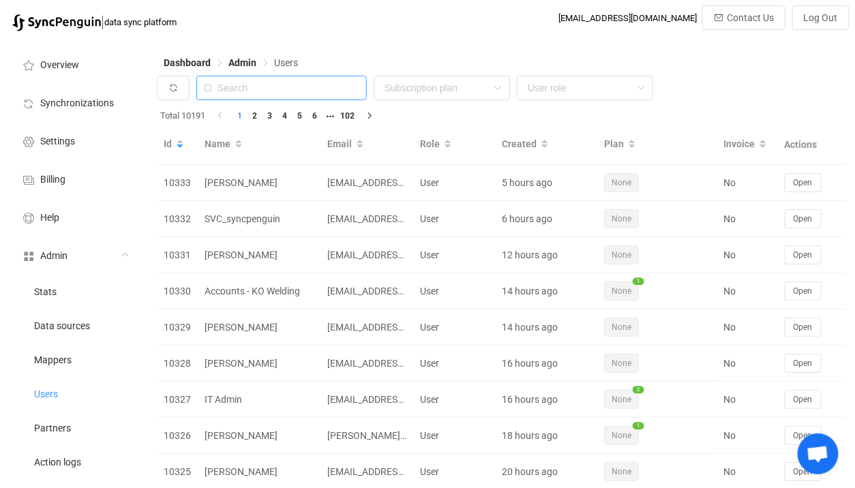
click at [299, 87] on input "text" at bounding box center [281, 88] width 170 height 25
paste input "info@kollectaworld.com.au"
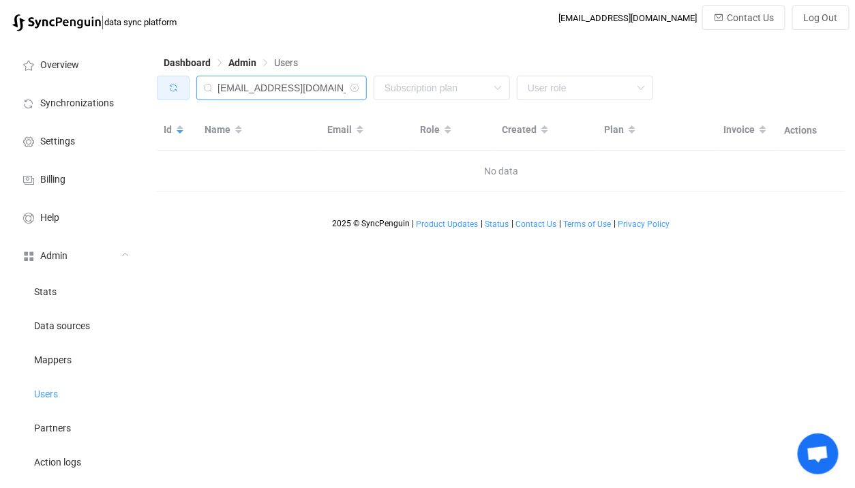
drag, startPoint x: 245, startPoint y: 87, endPoint x: 176, endPoint y: 90, distance: 69.6
click at [177, 89] on div "info@kollectaworld.com.au None Single SingleYearly SinglePlus SinglePlusYearly …" at bounding box center [501, 91] width 689 height 31
paste input "Pfrisari"
click at [207, 84] on icon at bounding box center [208, 88] width 17 height 25
click at [219, 84] on input "Pfrisari" at bounding box center [281, 88] width 170 height 25
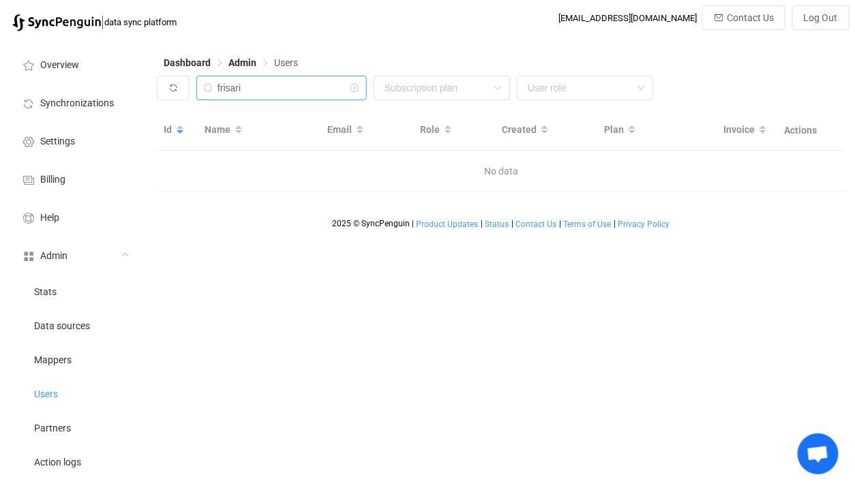
click at [278, 78] on input "frisari" at bounding box center [281, 88] width 170 height 25
click at [278, 79] on input "frisari" at bounding box center [281, 88] width 170 height 25
click at [278, 84] on input "frisari" at bounding box center [281, 88] width 170 height 25
drag, startPoint x: 247, startPoint y: 81, endPoint x: 185, endPoint y: 85, distance: 62.2
click at [188, 81] on div "frisa None Single SingleYearly SinglePlus SinglePlusYearly Team TeamYearly Team…" at bounding box center [501, 91] width 689 height 31
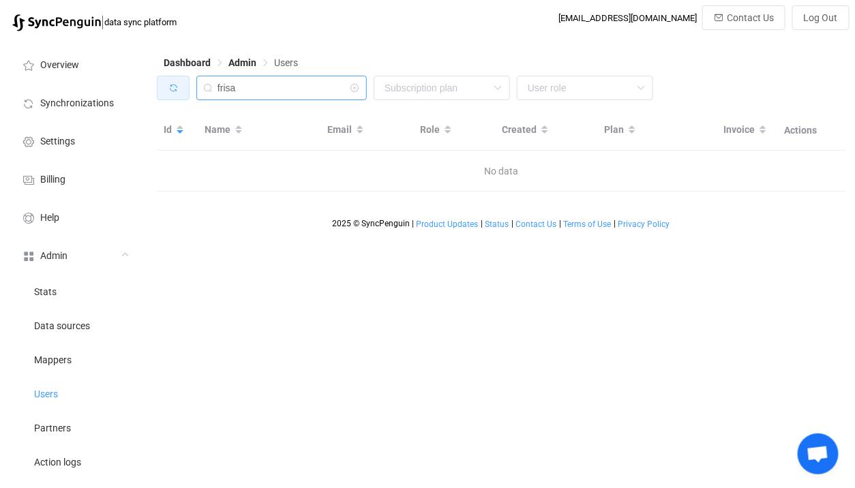
paste input "patrick@landoleary.com"
type input "patrick@landoleary.com"
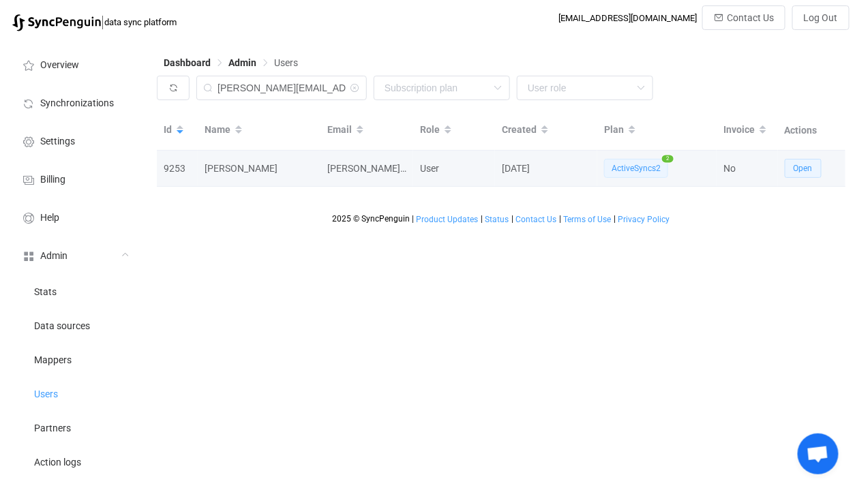
click at [807, 160] on button "Open" at bounding box center [803, 168] width 37 height 19
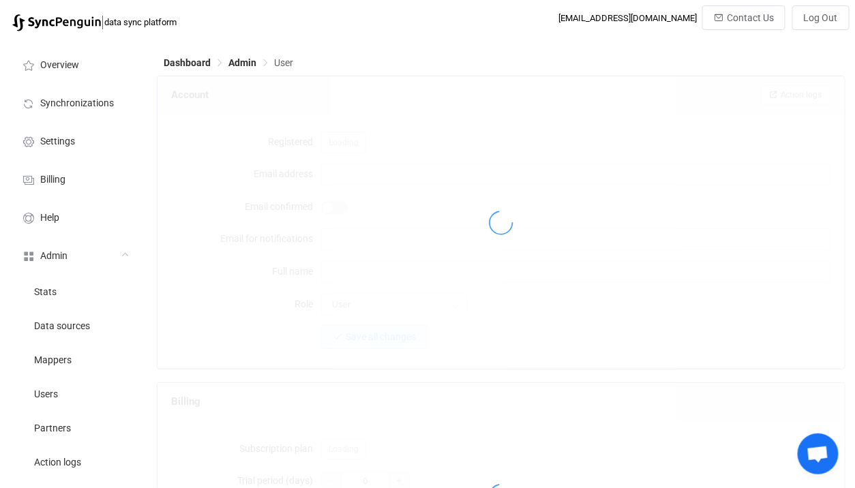
type input "patrick@landoleary.com"
type input "[PERSON_NAME]"
type input "14"
type input "14 days"
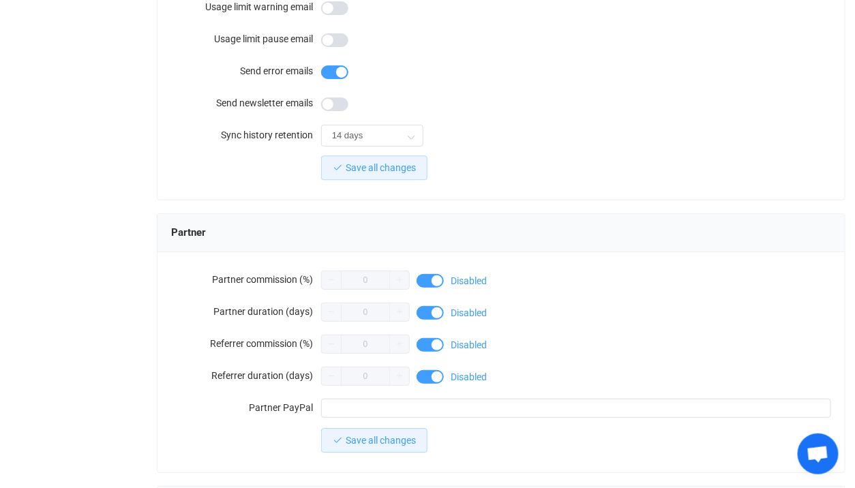
scroll to position [1272, 0]
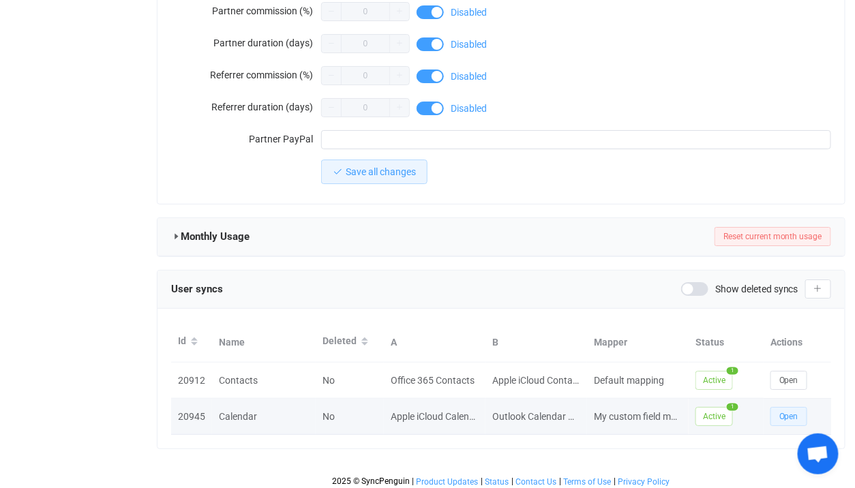
click at [796, 415] on span "Open" at bounding box center [788, 417] width 19 height 10
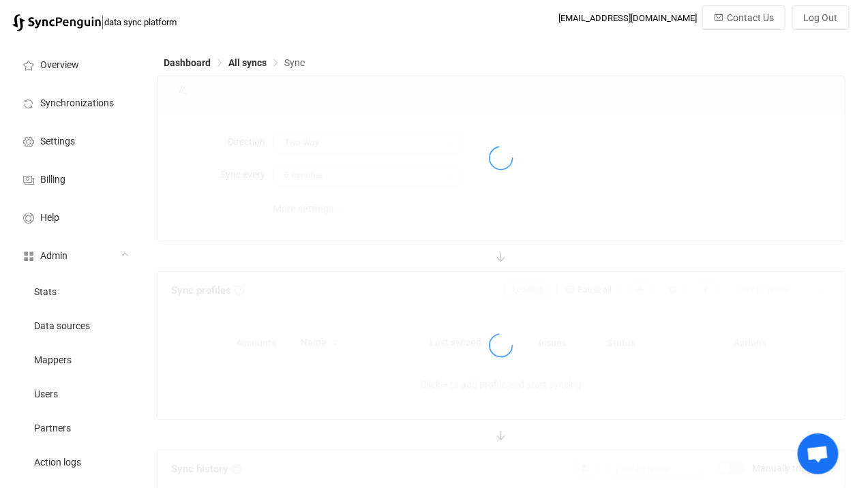
type input "10 minutes"
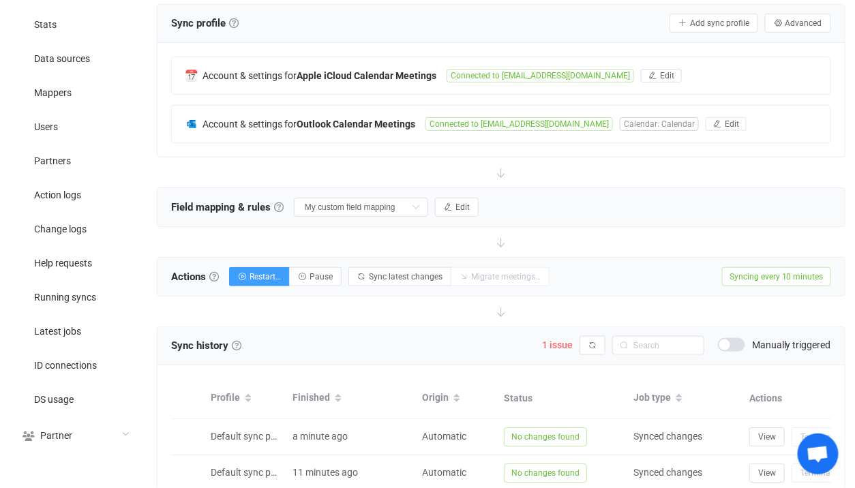
scroll to position [221, 0]
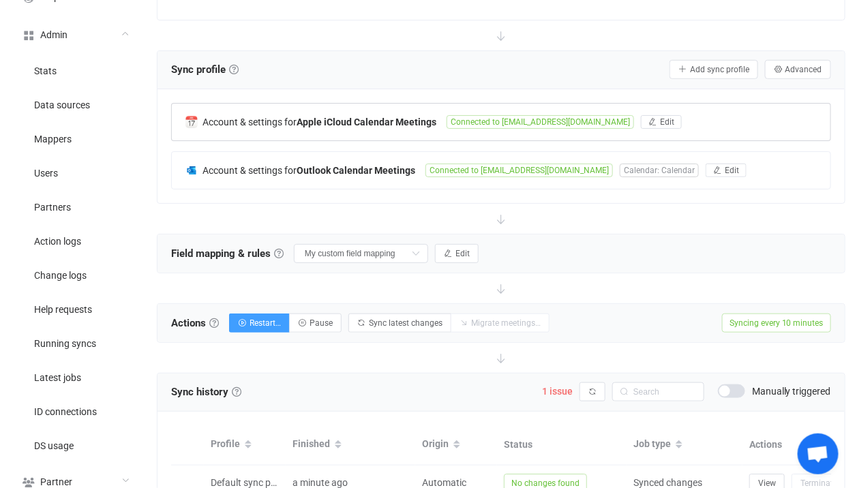
click at [390, 129] on div "Account & settings for Apple iCloud Calendar Meetings Connected to olearypatric…" at bounding box center [501, 122] width 659 height 37
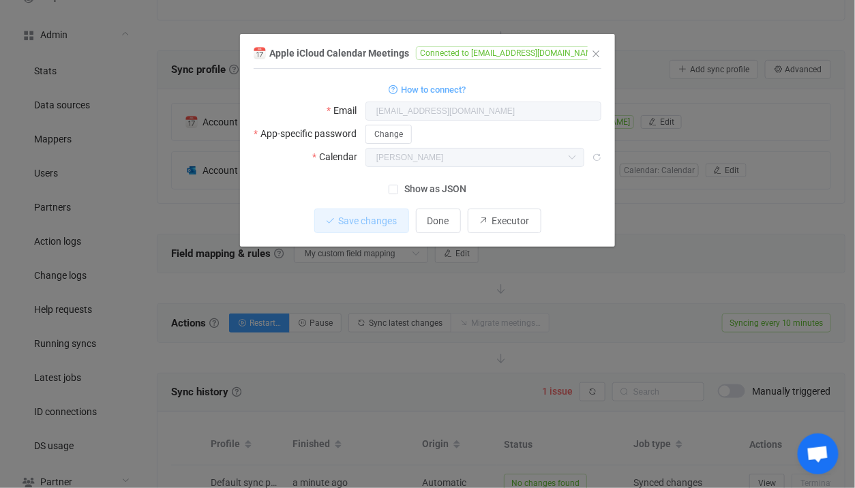
click at [448, 275] on div "Apple iCloud Calendar Meetings Connected to olearypatrick@icloud.com 1 { { "use…" at bounding box center [427, 244] width 855 height 488
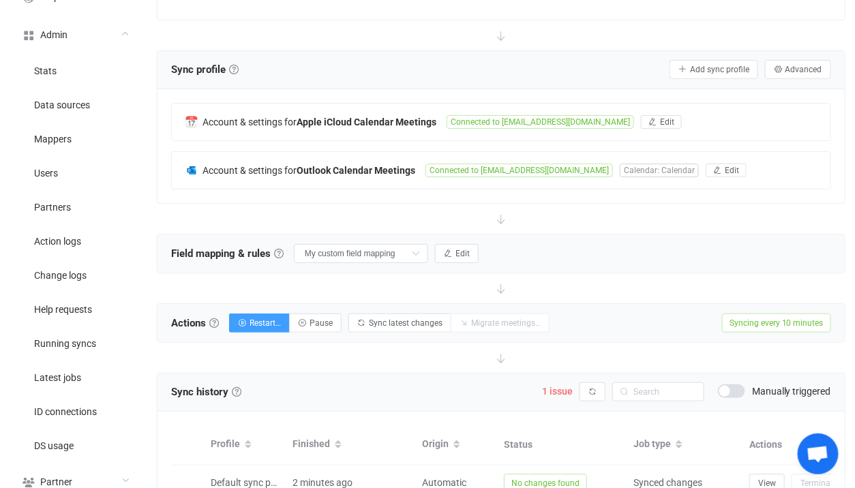
click at [680, 377] on div "Sync history History Sync history All sync executions are recorded in the sync …" at bounding box center [500, 393] width 687 height 38
click at [664, 390] on input "text" at bounding box center [658, 391] width 92 height 19
type input "Kash/Patrick"
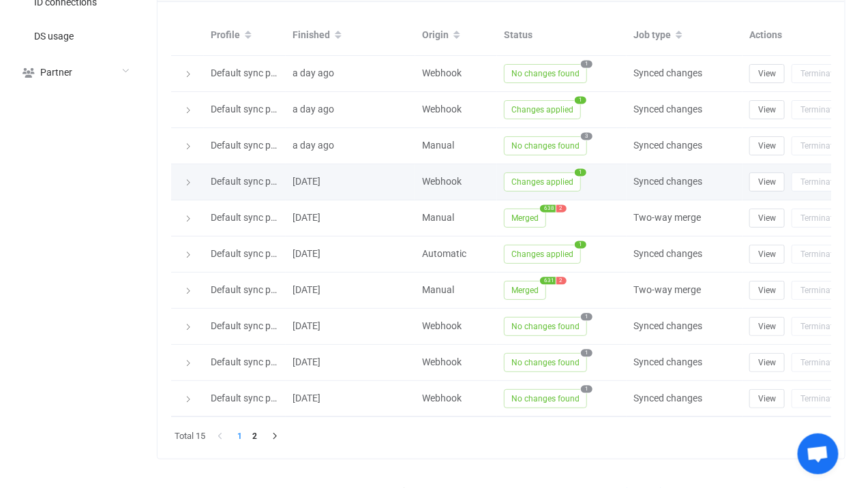
scroll to position [642, 0]
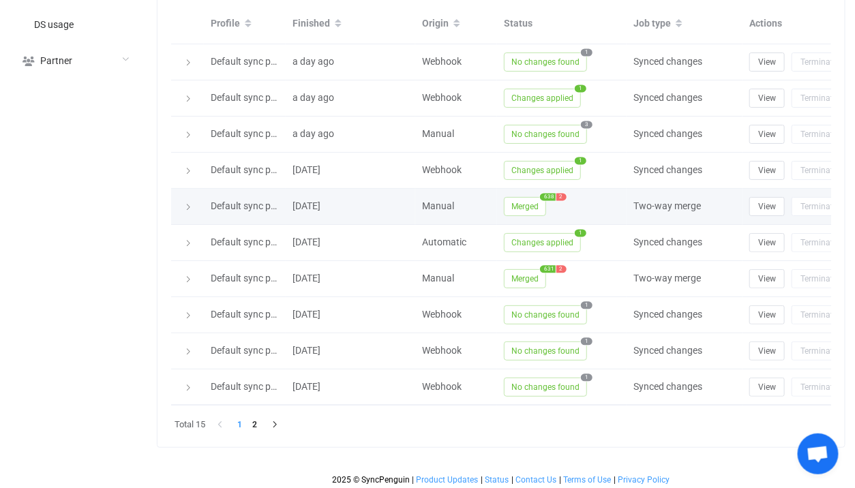
click at [522, 202] on span "Merged" at bounding box center [525, 206] width 42 height 19
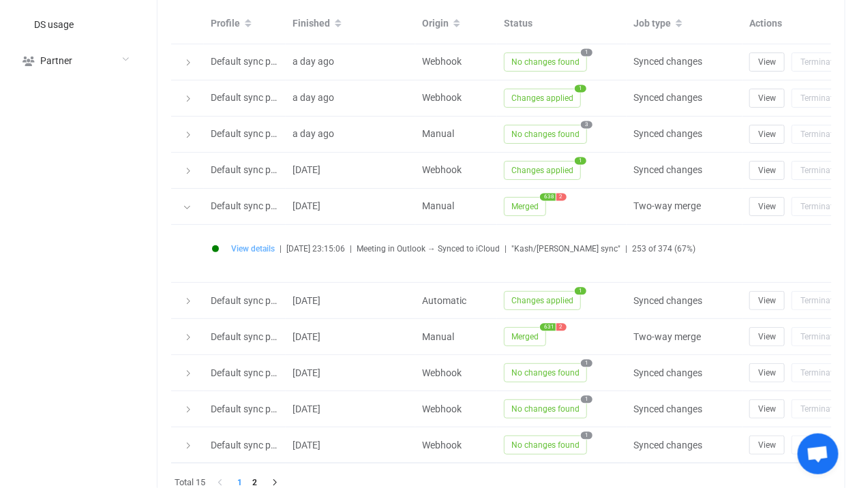
click at [253, 244] on span "View details" at bounding box center [253, 249] width 44 height 10
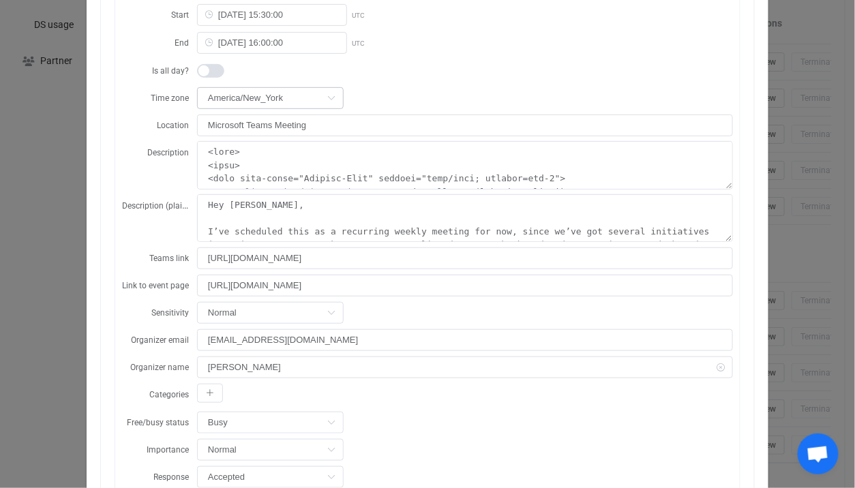
scroll to position [55, 0]
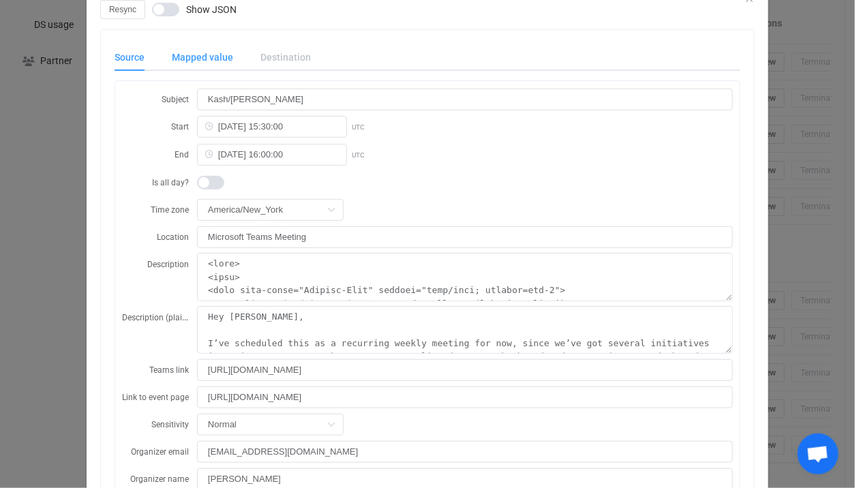
click at [201, 55] on div "Mapped value" at bounding box center [202, 57] width 89 height 27
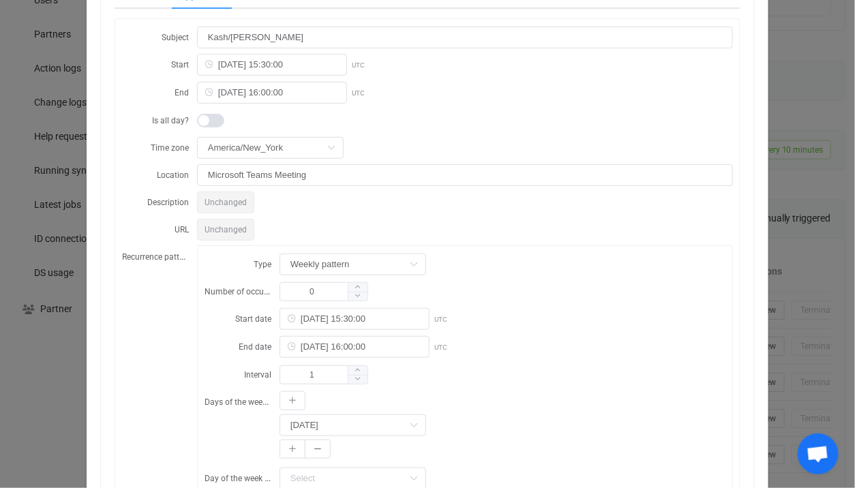
scroll to position [544, 0]
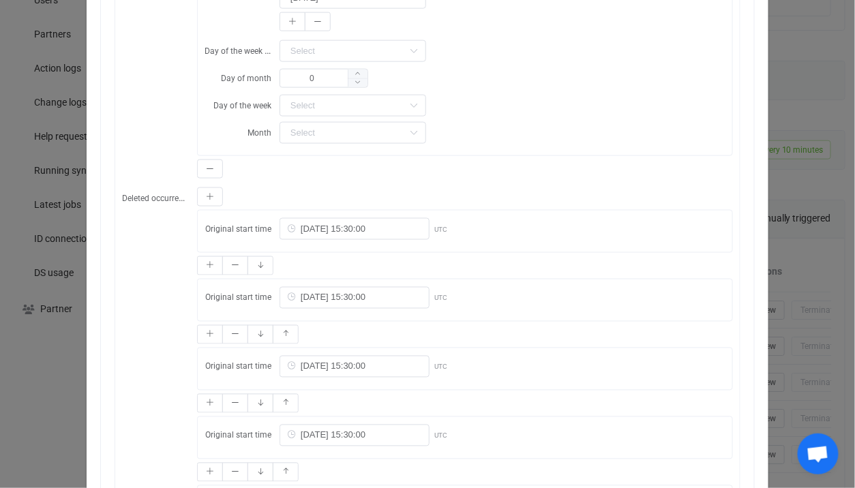
click at [828, 227] on div "Resync Show JSON Source Mapped value Destination Subject Kash/Patrick sync Star…" at bounding box center [427, 244] width 855 height 488
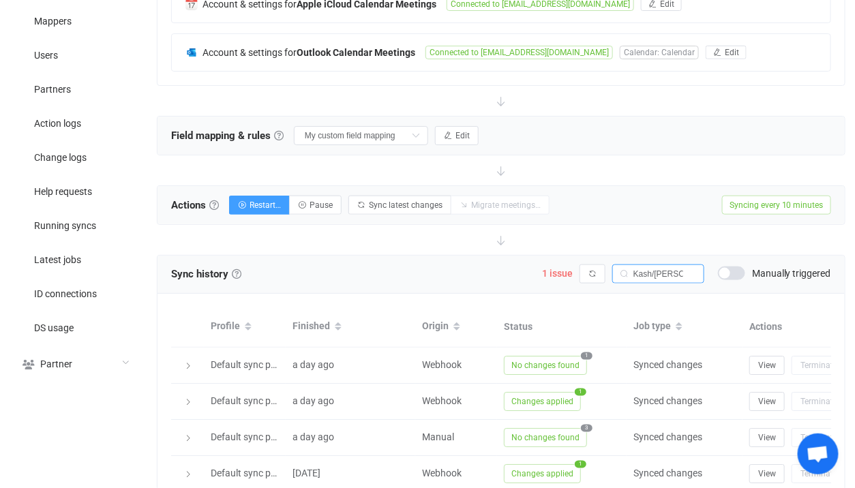
scroll to position [302, 0]
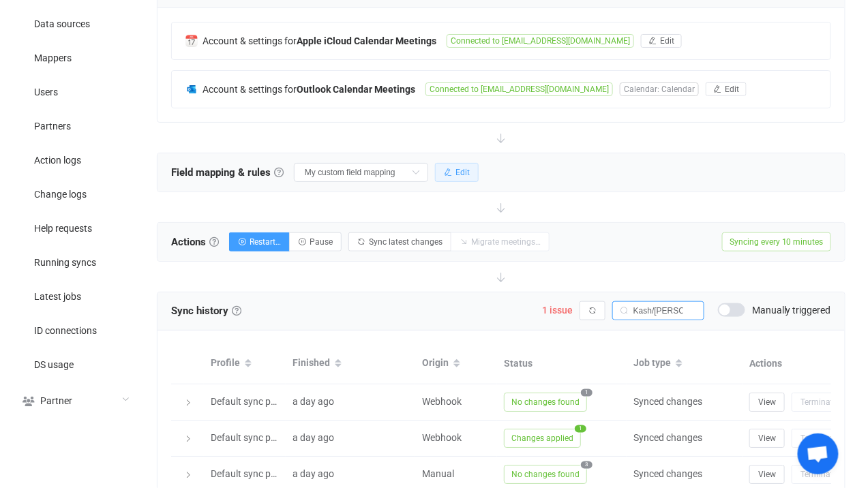
click at [438, 170] on button "Edit" at bounding box center [457, 172] width 44 height 19
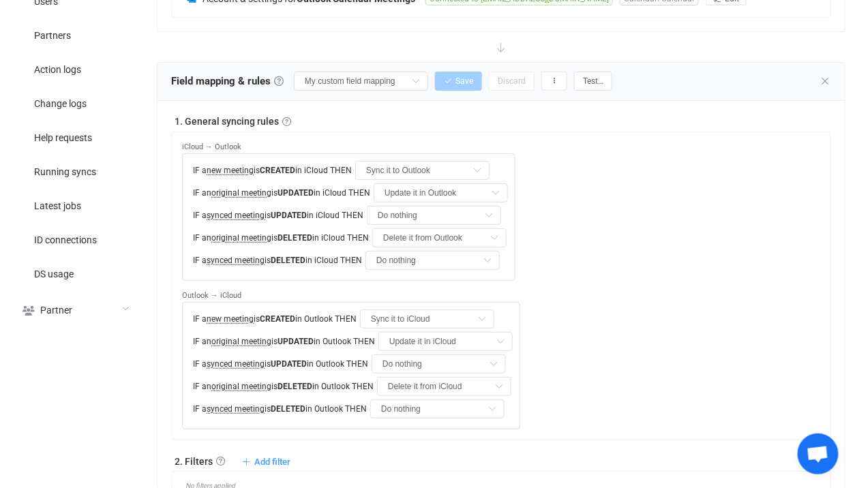
scroll to position [369, 0]
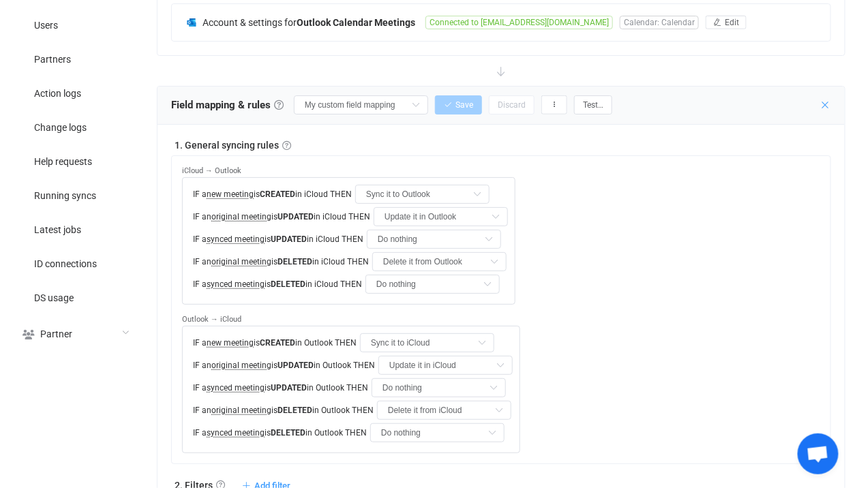
click at [830, 101] on icon at bounding box center [825, 105] width 11 height 11
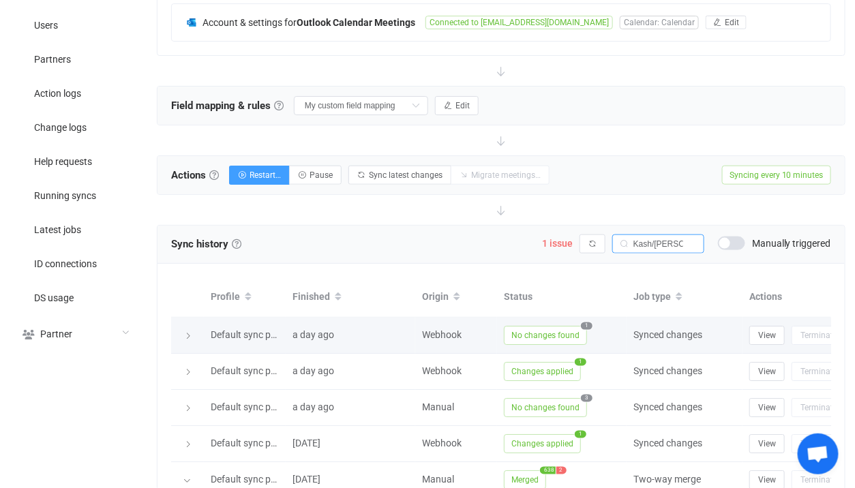
scroll to position [550, 0]
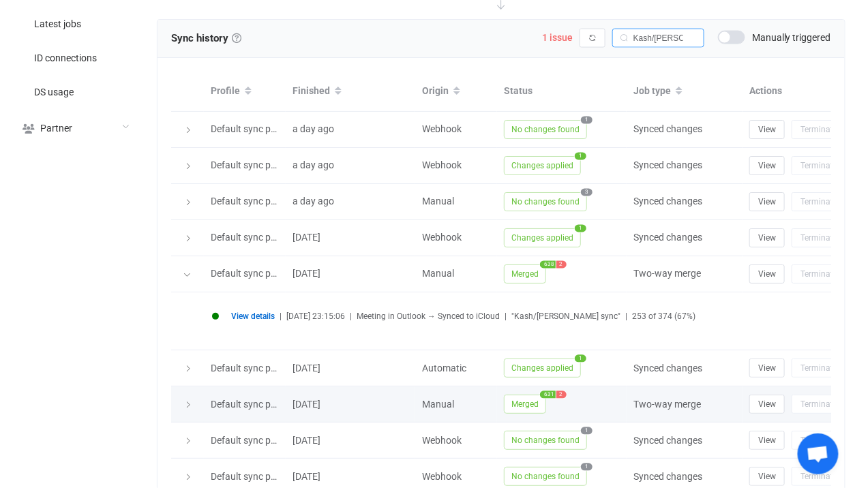
click at [534, 398] on span "Merged" at bounding box center [525, 404] width 42 height 19
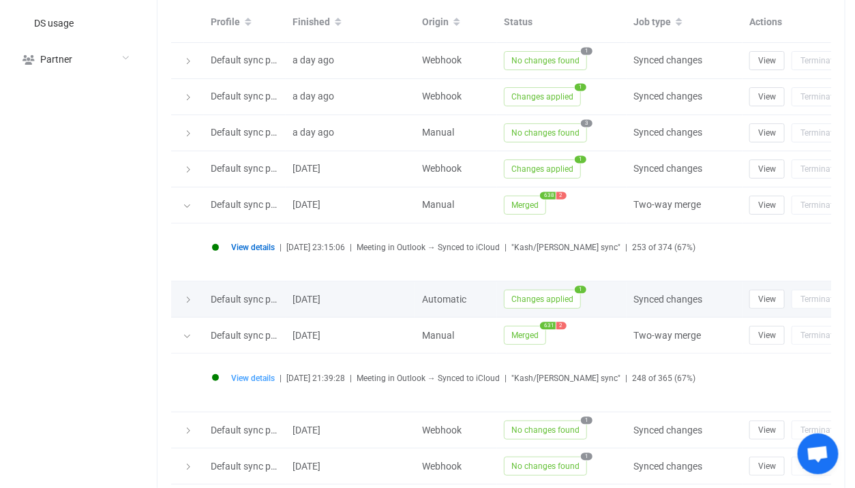
scroll to position [642, 0]
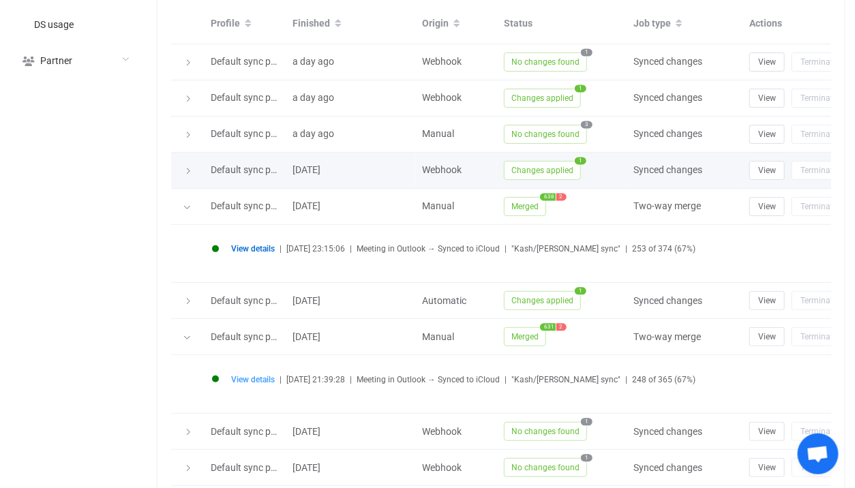
click at [527, 165] on span "Changes applied" at bounding box center [542, 170] width 77 height 19
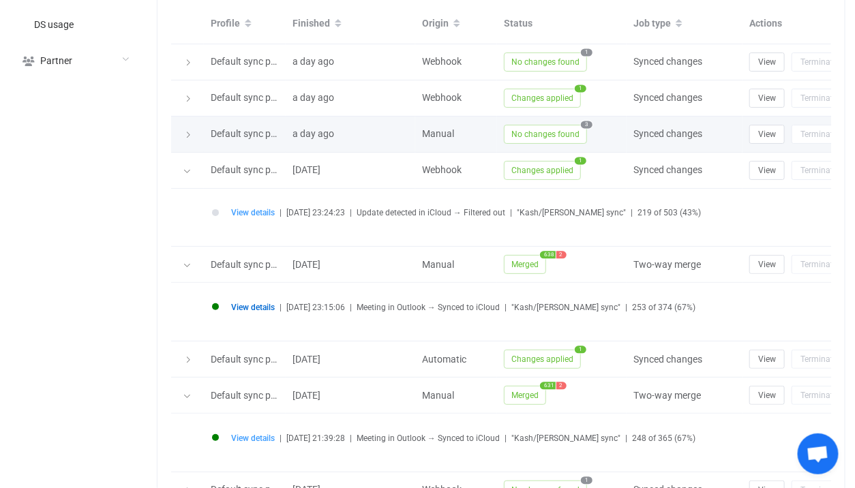
click at [543, 138] on span "No changes found" at bounding box center [545, 134] width 83 height 19
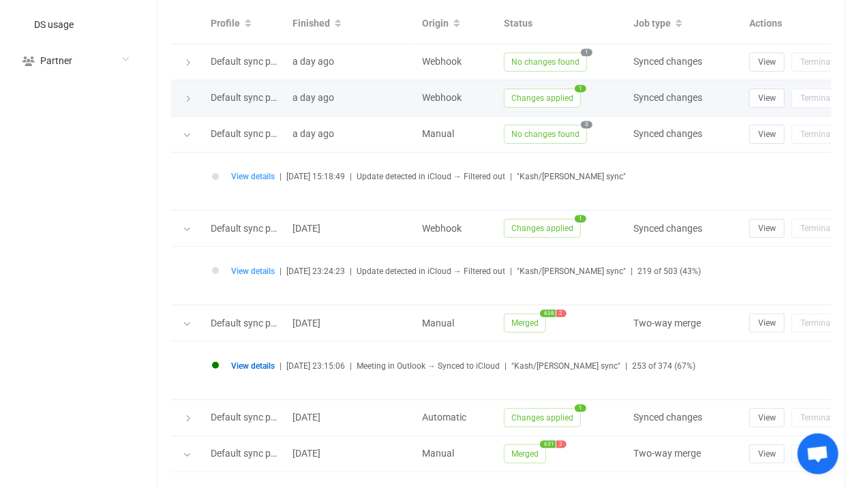
click at [539, 104] on span "Changes applied" at bounding box center [542, 98] width 77 height 19
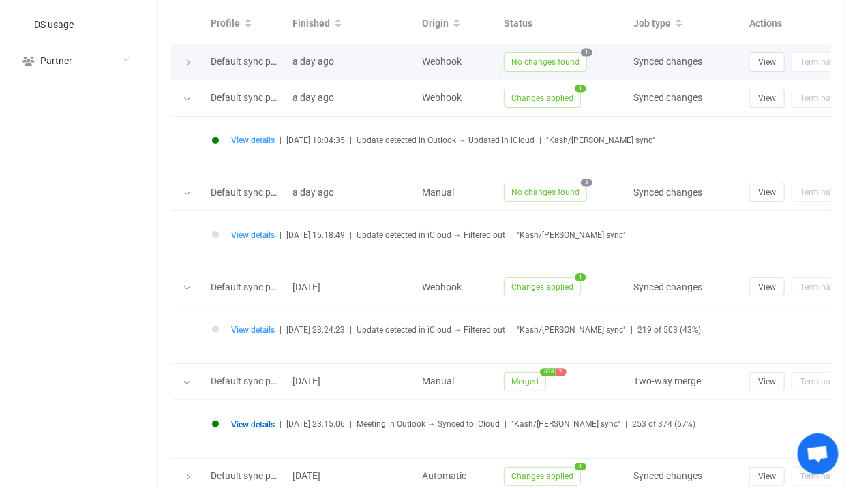
click at [552, 66] on span "No changes found" at bounding box center [545, 61] width 83 height 19
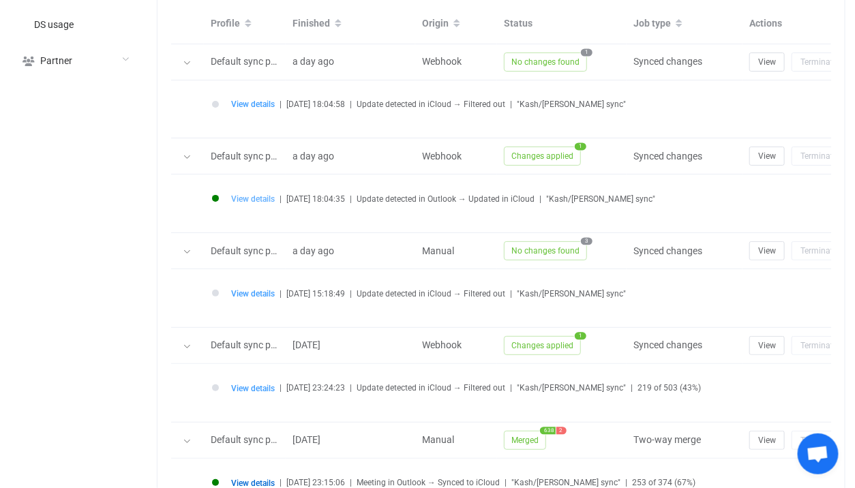
click at [262, 194] on span "View details" at bounding box center [253, 199] width 44 height 10
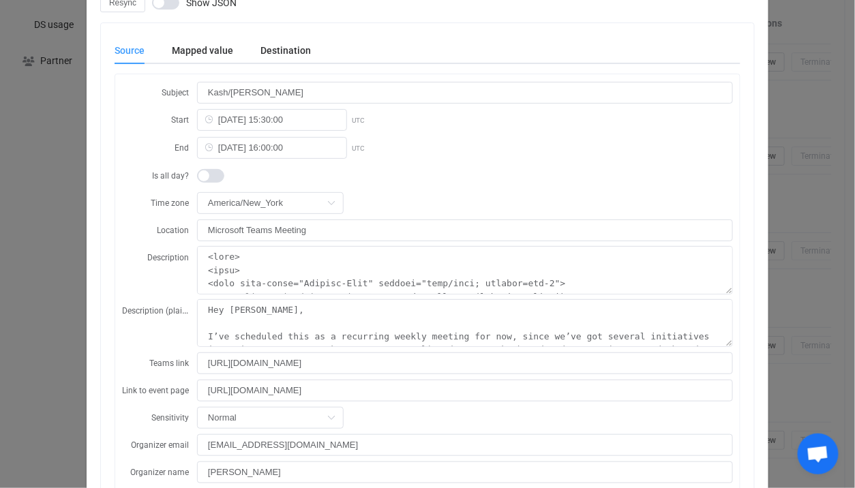
scroll to position [65, 0]
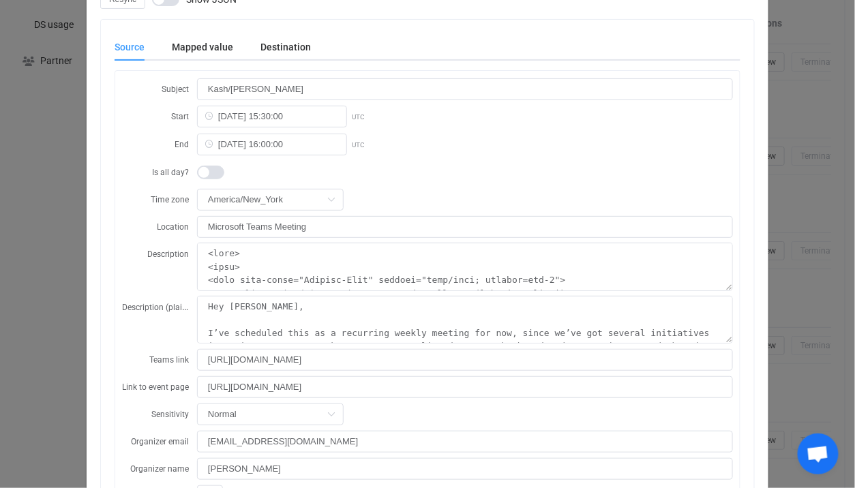
click at [47, 316] on div "Resync Show JSON Source Mapped value Destination Subject Kash/Patrick sync Star…" at bounding box center [427, 244] width 855 height 488
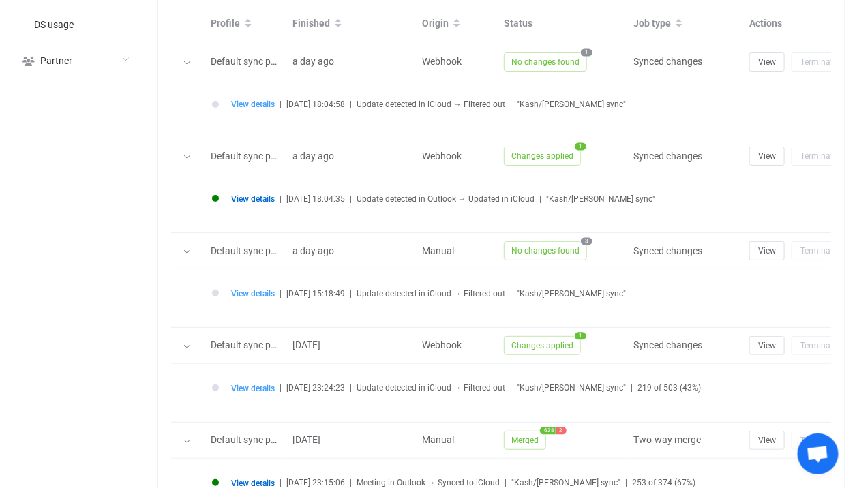
click at [257, 196] on span "View details" at bounding box center [253, 199] width 44 height 10
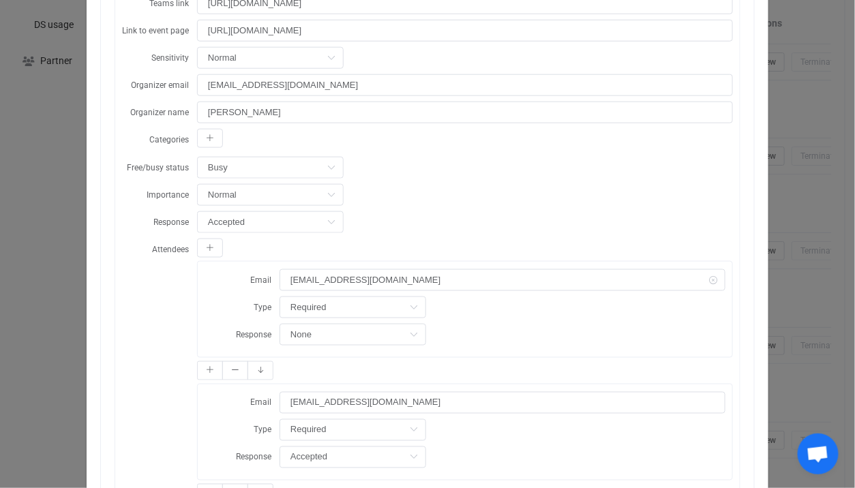
scroll to position [535, 0]
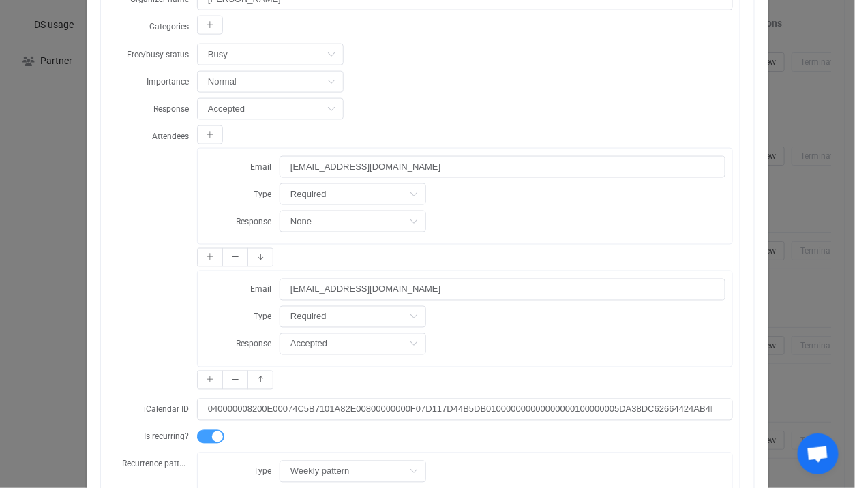
click at [45, 275] on div "Resync Show JSON Source Mapped value Destination Subject Kash/Patrick sync Star…" at bounding box center [427, 244] width 855 height 488
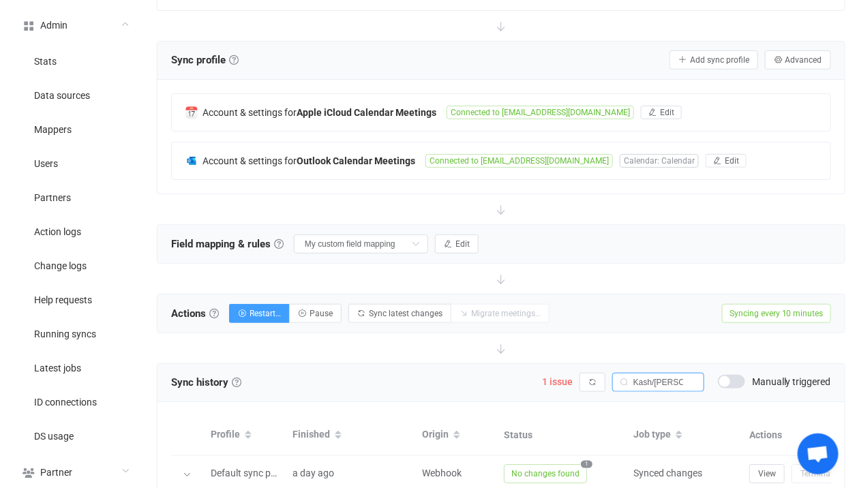
scroll to position [229, 0]
click at [358, 117] on div "Account & settings for Apple iCloud Calendar Meetings Connected to olearypatric…" at bounding box center [501, 113] width 659 height 37
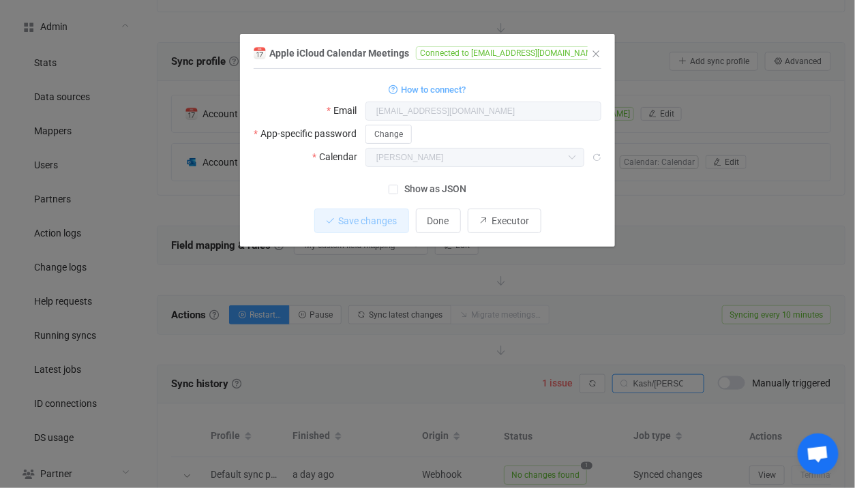
click at [188, 136] on div "Apple iCloud Calendar Meetings Connected to olearypatrick@icloud.com 1 { { "use…" at bounding box center [427, 244] width 855 height 488
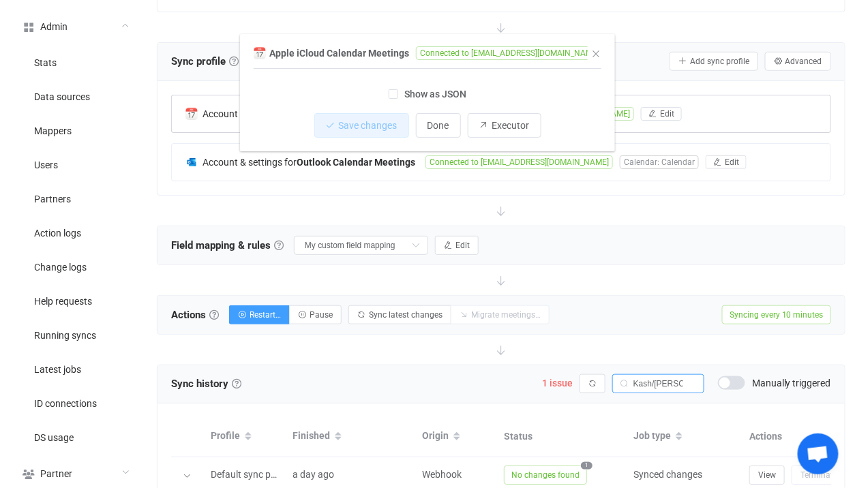
click at [253, 115] on span "Account & settings for" at bounding box center [249, 113] width 94 height 11
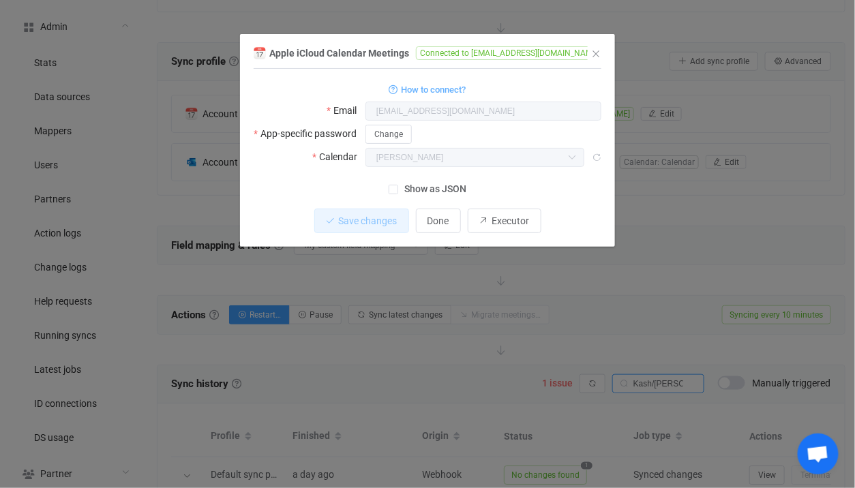
click at [183, 130] on div "Apple iCloud Calendar Meetings Connected to olearypatrick@icloud.com 1 { { "use…" at bounding box center [427, 244] width 855 height 488
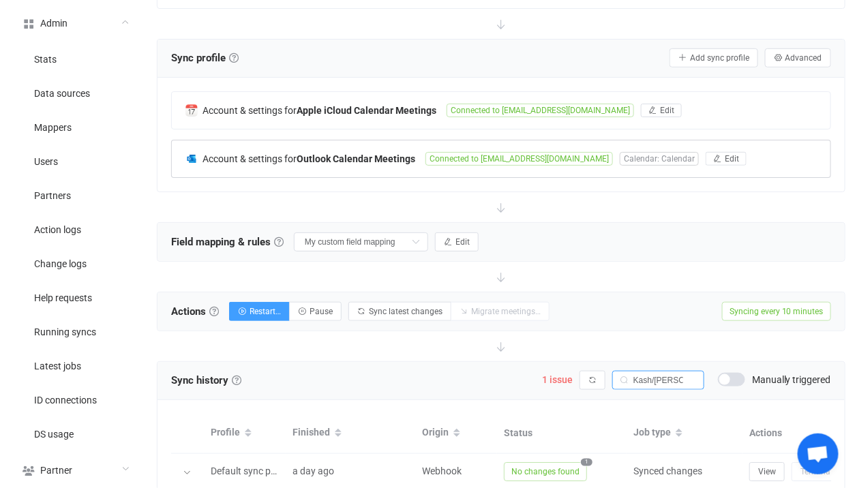
scroll to position [472, 0]
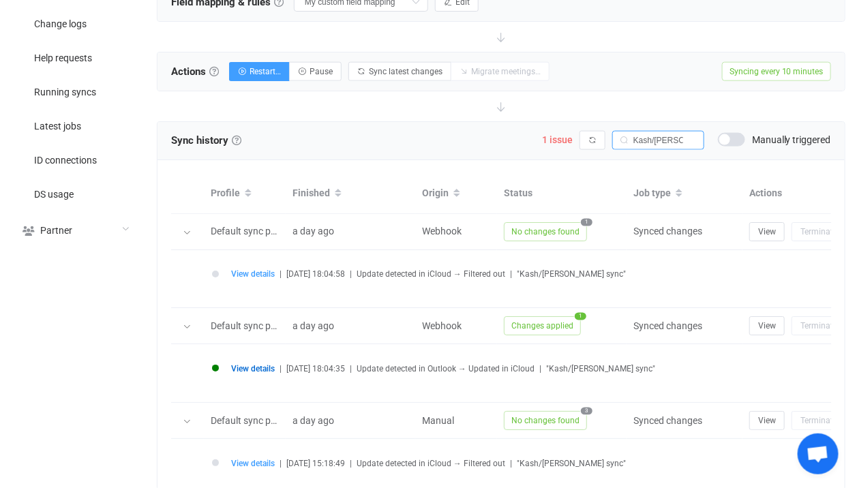
click at [241, 370] on span "View details" at bounding box center [253, 369] width 44 height 10
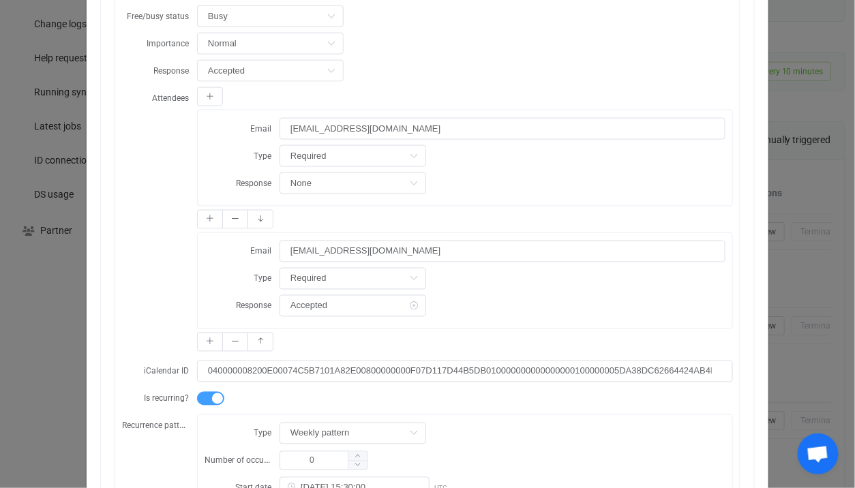
scroll to position [568, 0]
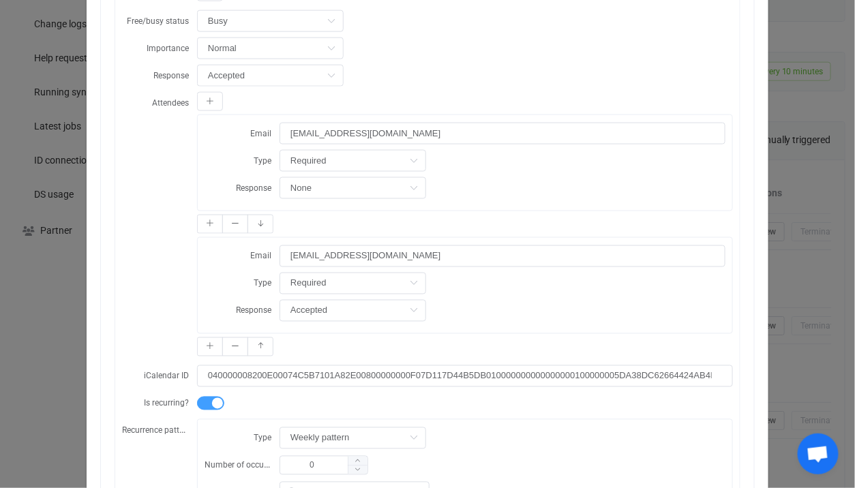
click at [65, 269] on div "Resync Show JSON Source Mapped value Destination Subject Kash/Patrick sync Star…" at bounding box center [427, 244] width 855 height 488
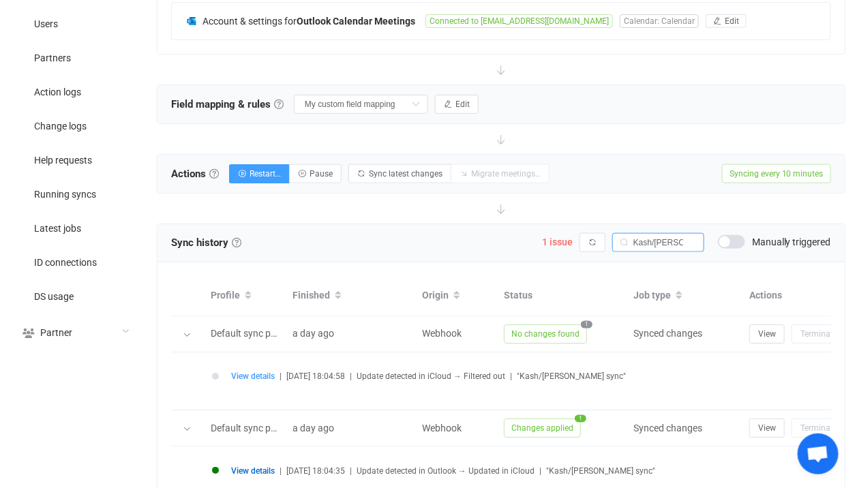
scroll to position [413, 0]
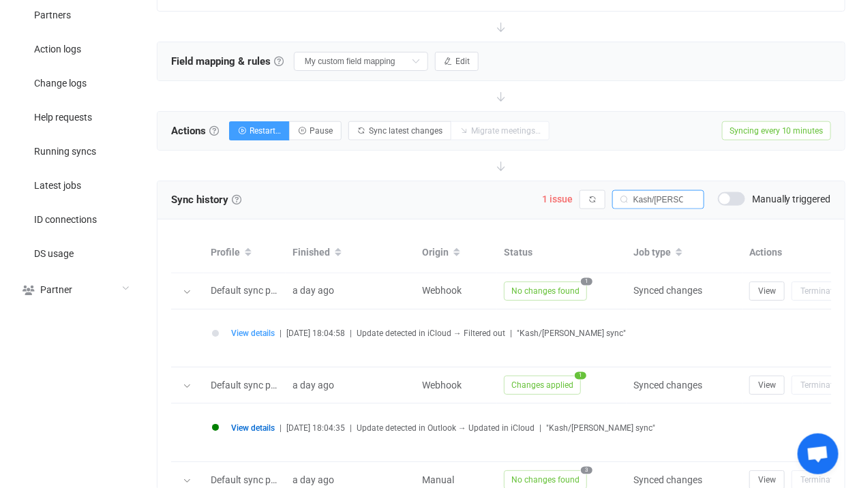
click at [262, 424] on span "View details" at bounding box center [253, 428] width 44 height 10
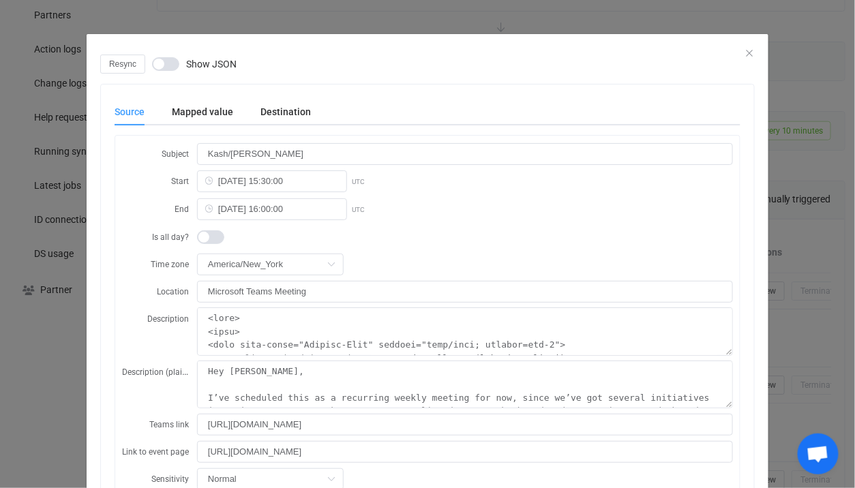
scroll to position [275, 0]
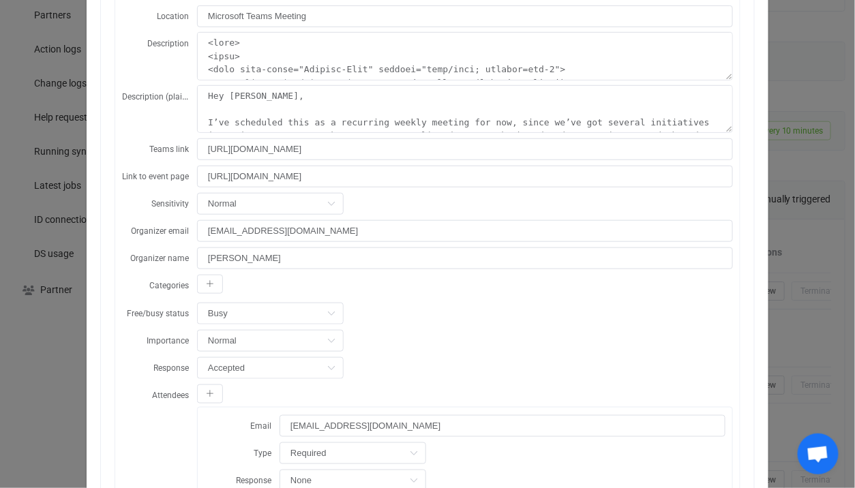
click at [63, 327] on div "Resync Show JSON Source Mapped value Destination Subject Kash/Patrick sync Star…" at bounding box center [427, 244] width 855 height 488
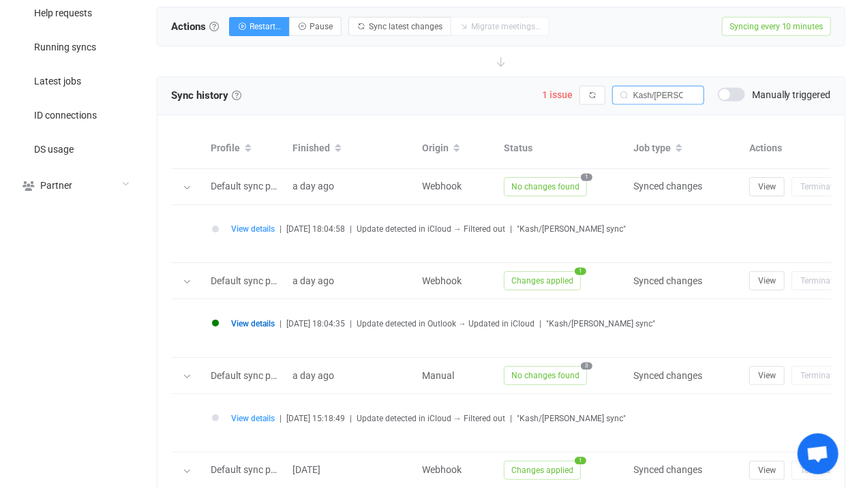
scroll to position [644, 0]
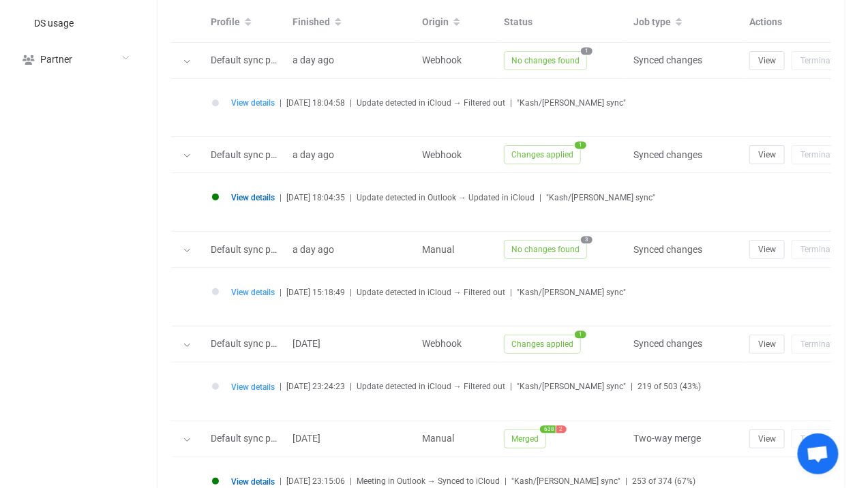
click at [254, 189] on div "View details | 2025-09-02 18:04:35 | Update detected in Outlook → Updated in iC…" at bounding box center [526, 202] width 643 height 31
click at [254, 194] on span "View details" at bounding box center [253, 198] width 44 height 10
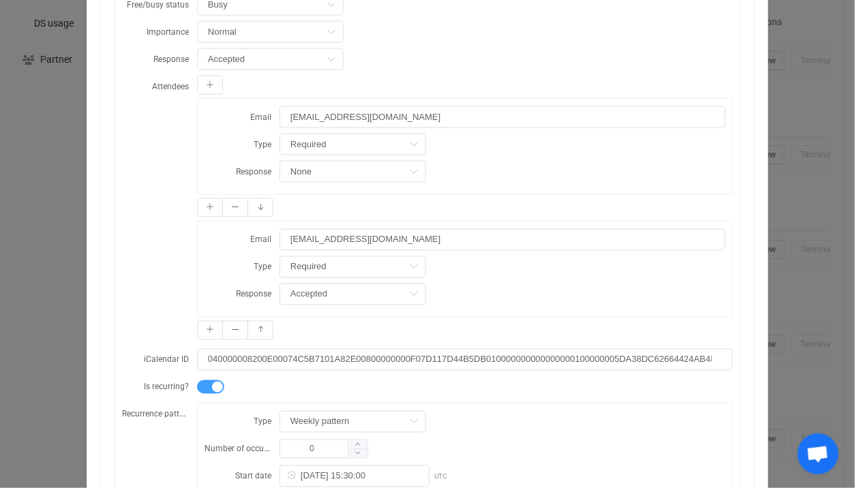
scroll to position [646, 0]
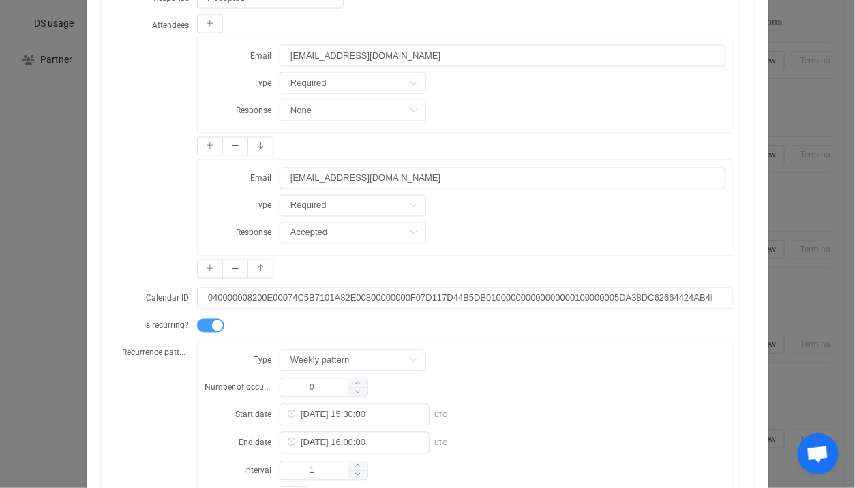
click at [61, 274] on div "Resync Show JSON Source Mapped value Destination Subject Kash/Patrick sync Star…" at bounding box center [427, 244] width 855 height 488
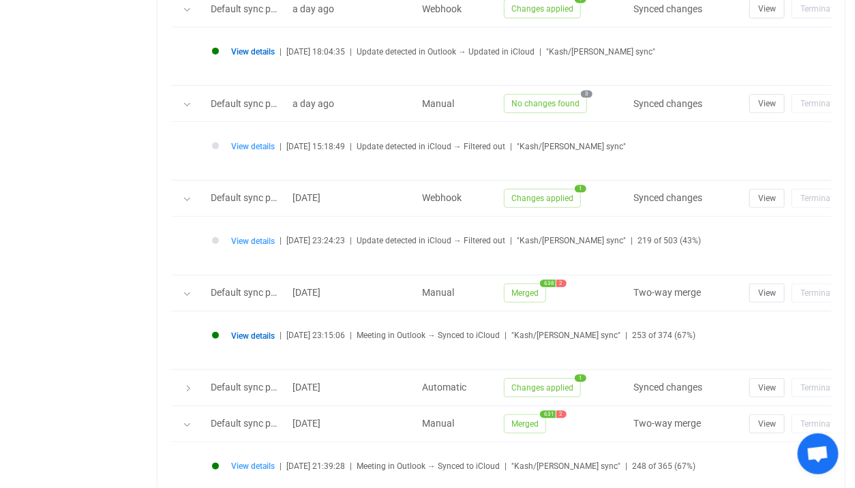
scroll to position [809, 0]
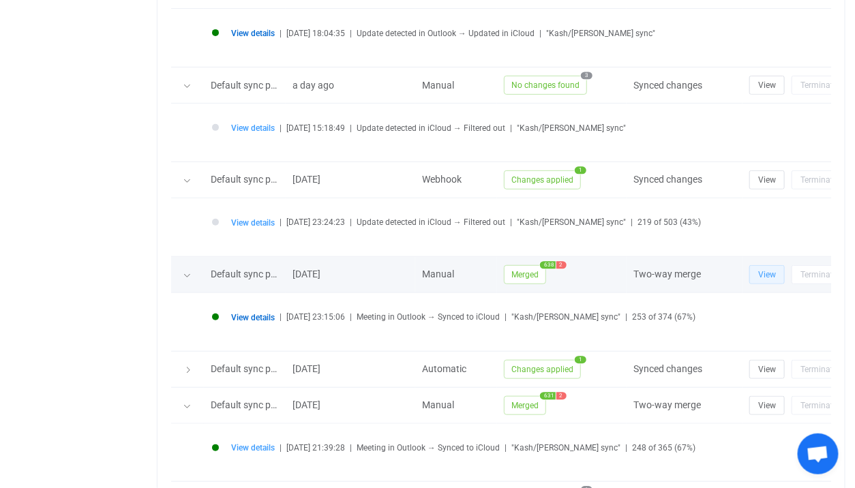
click at [767, 276] on button "View" at bounding box center [766, 274] width 35 height 19
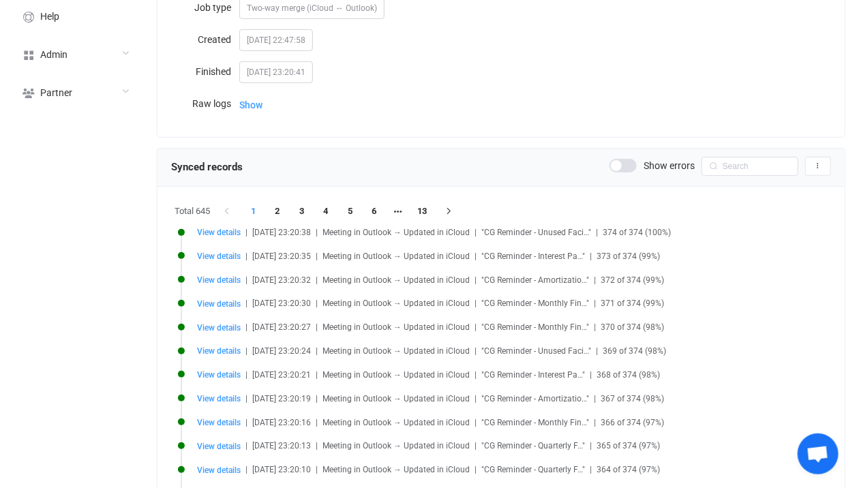
scroll to position [202, 0]
click at [434, 209] on li "13" at bounding box center [422, 210] width 25 height 19
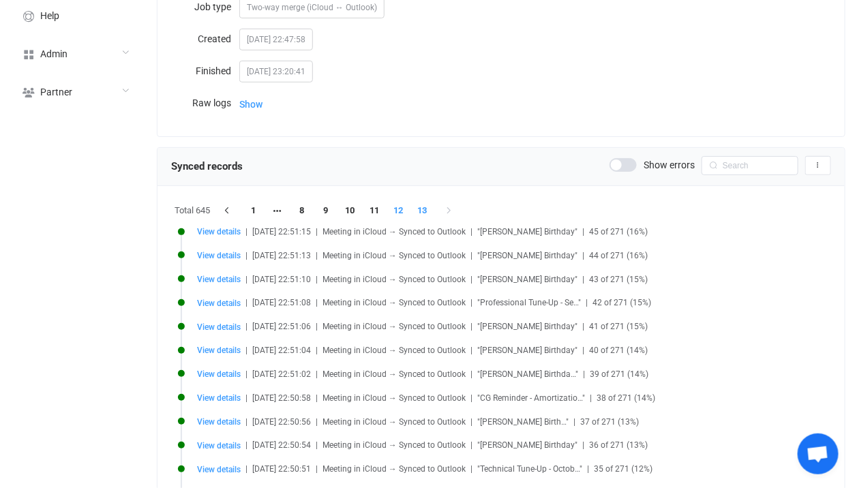
click at [392, 209] on li "12" at bounding box center [399, 210] width 25 height 19
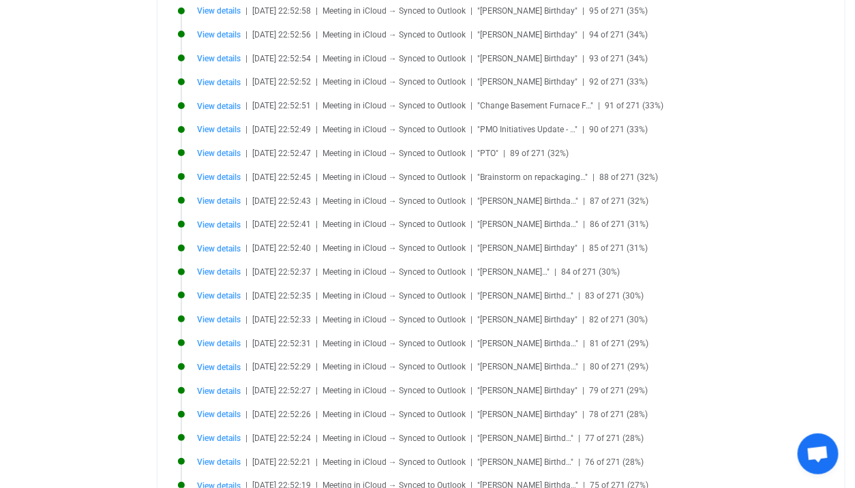
scroll to position [0, 0]
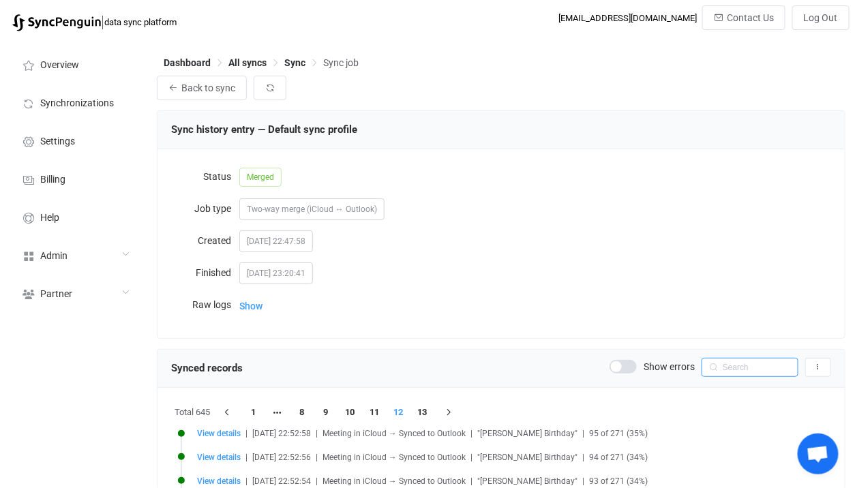
click at [730, 359] on input "text" at bounding box center [750, 367] width 97 height 19
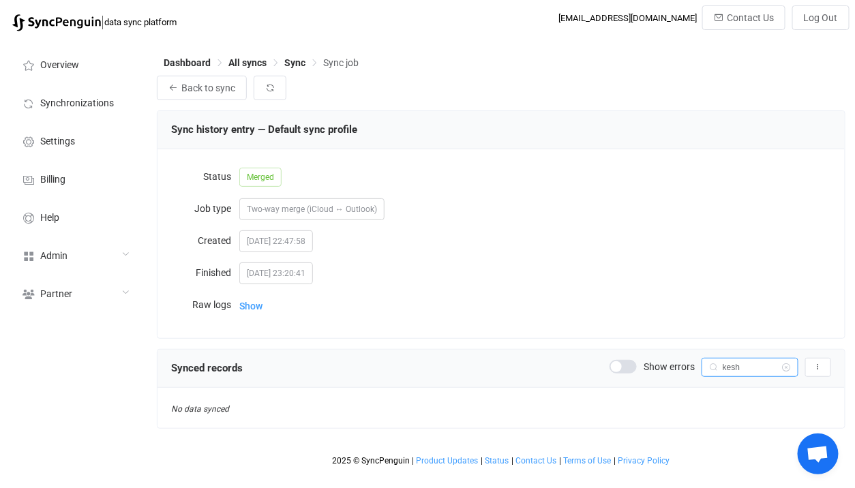
click at [731, 364] on input "kesh" at bounding box center [750, 367] width 97 height 19
type input "kash"
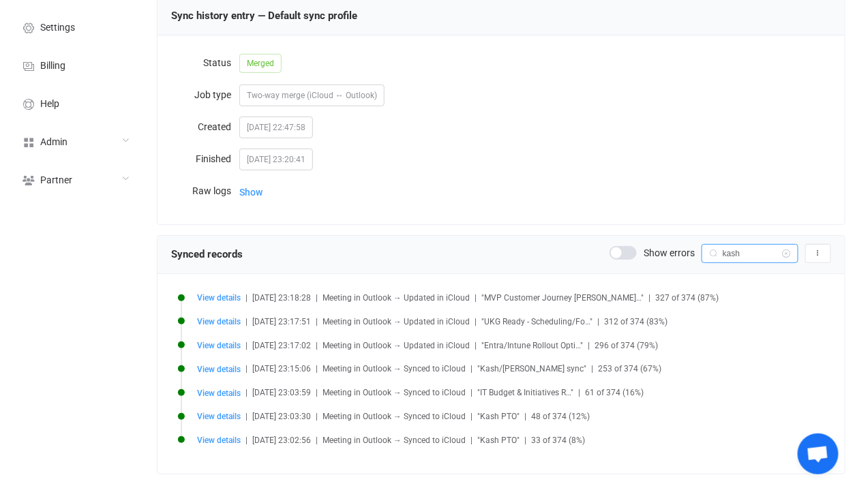
scroll to position [110, 0]
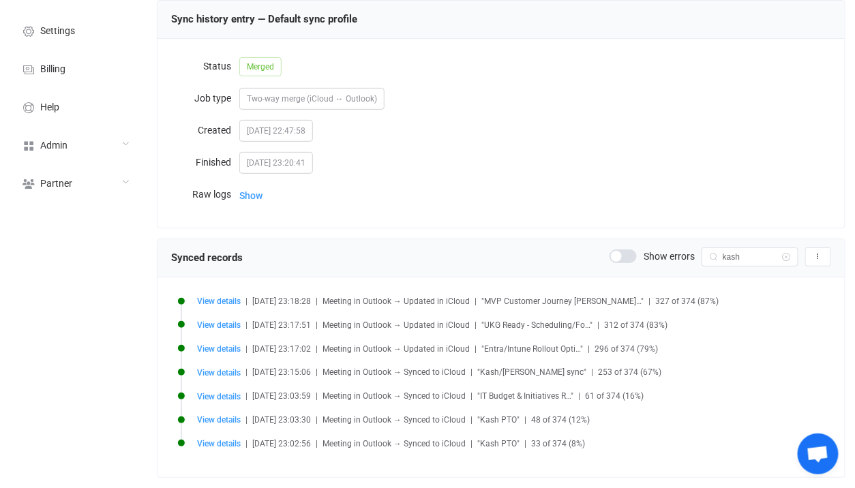
click at [261, 180] on form "Status Merged Job type Two-way merge (iCloud ↔ Outlook) Created 2025-08-29 22:4…" at bounding box center [501, 130] width 660 height 156
click at [261, 187] on span "Show" at bounding box center [250, 195] width 23 height 27
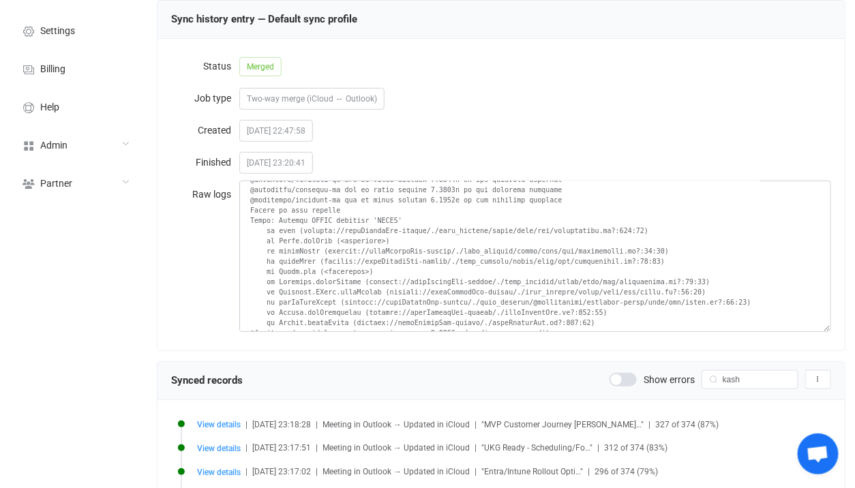
scroll to position [1371, 0]
click at [434, 245] on textarea at bounding box center [535, 256] width 592 height 151
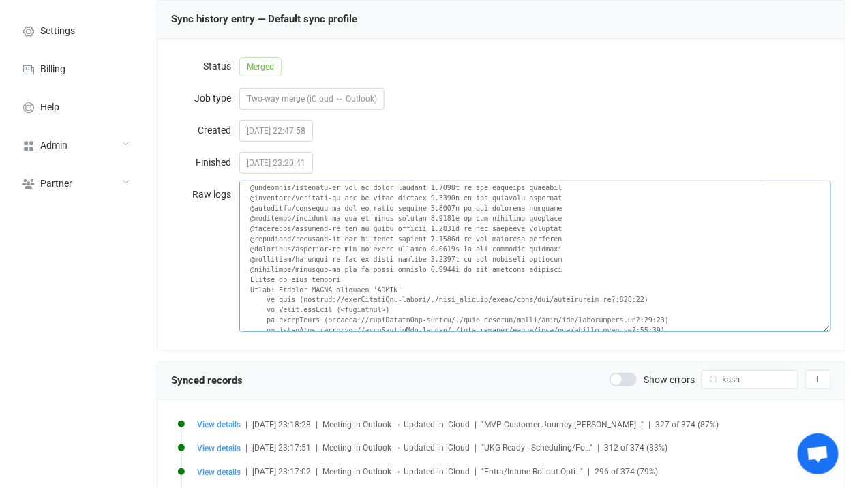
scroll to position [22627, 0]
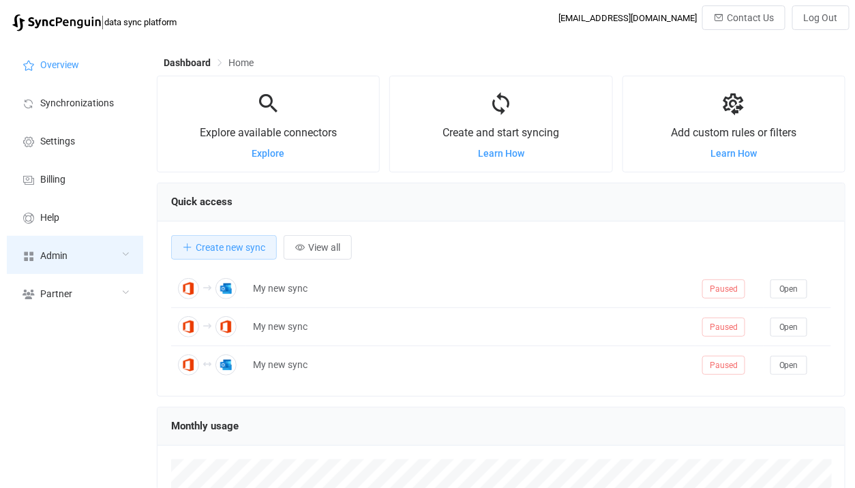
scroll to position [264, 689]
click at [100, 252] on div "Admin" at bounding box center [75, 255] width 136 height 38
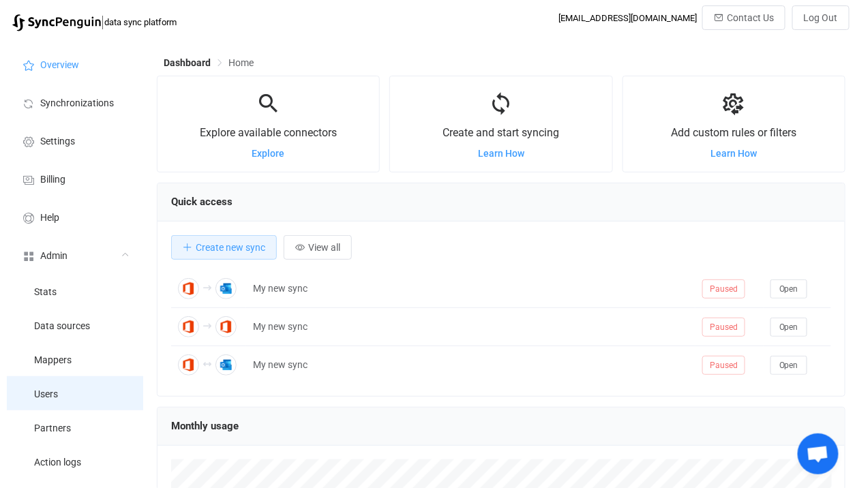
click at [89, 386] on li "Users" at bounding box center [75, 393] width 136 height 34
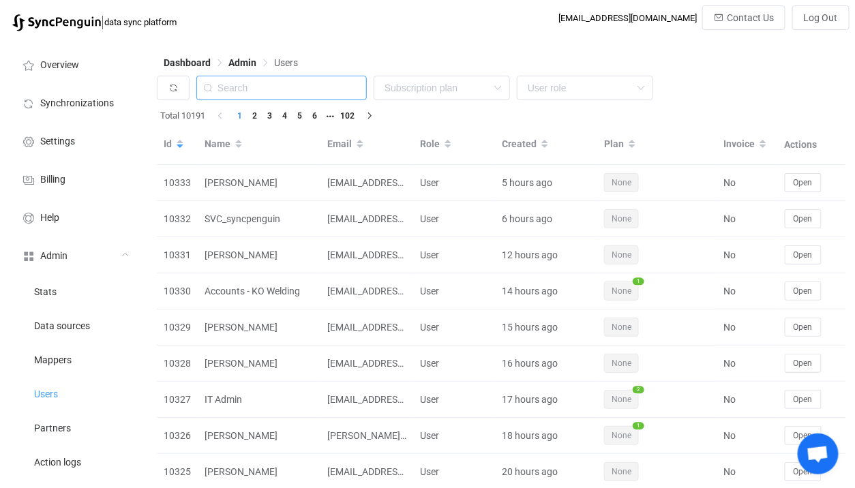
click at [285, 93] on input "text" at bounding box center [281, 88] width 170 height 25
paste input "clearadministration"
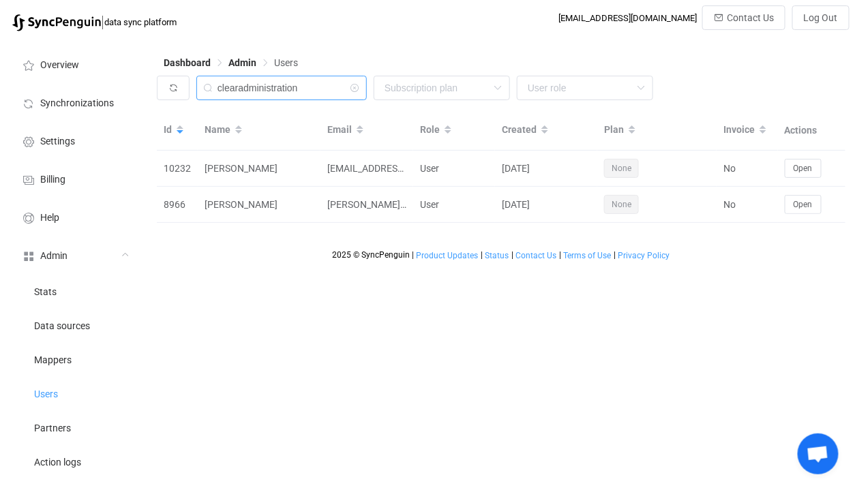
click at [310, 85] on input "clearadministration" at bounding box center [281, 88] width 170 height 25
paste input "[DOMAIN_NAME]. I"
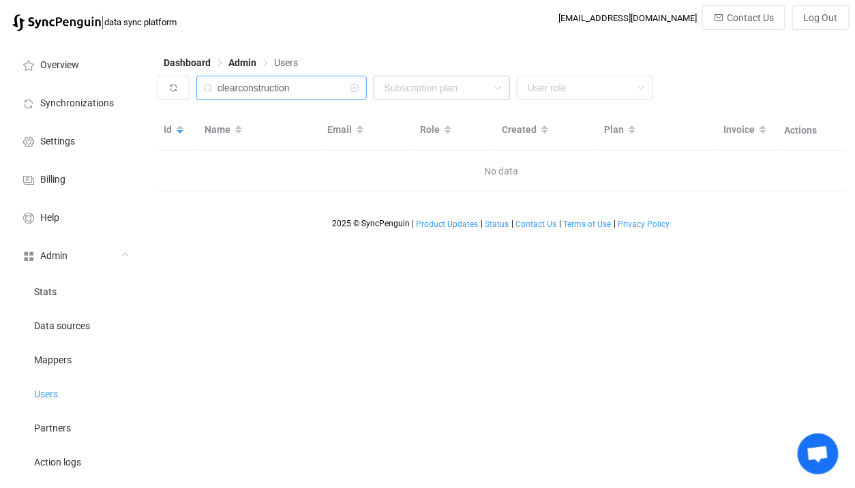
type input "clearconstruction"
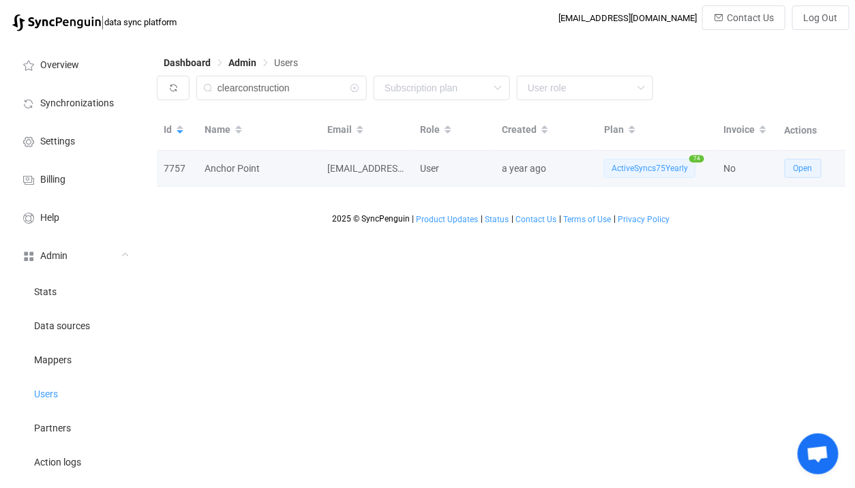
click at [800, 164] on button "Open" at bounding box center [803, 168] width 37 height 19
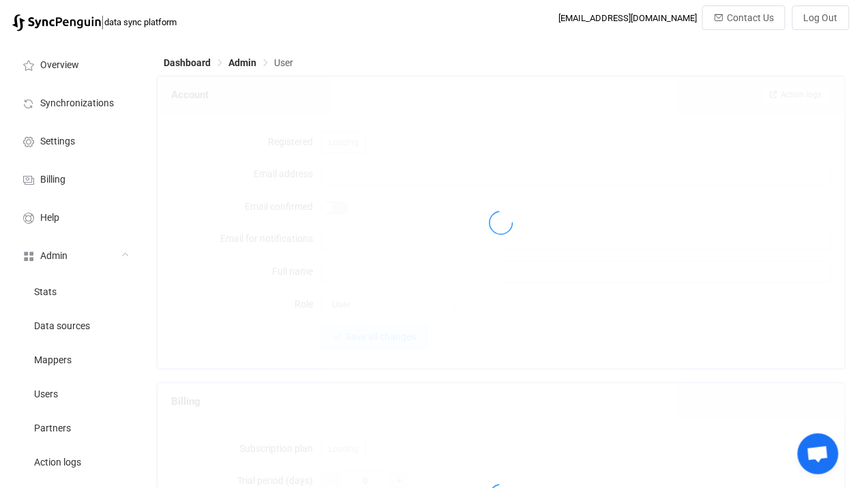
type input "[EMAIL_ADDRESS][DOMAIN_NAME]"
type input "Anchor Point"
type input "14"
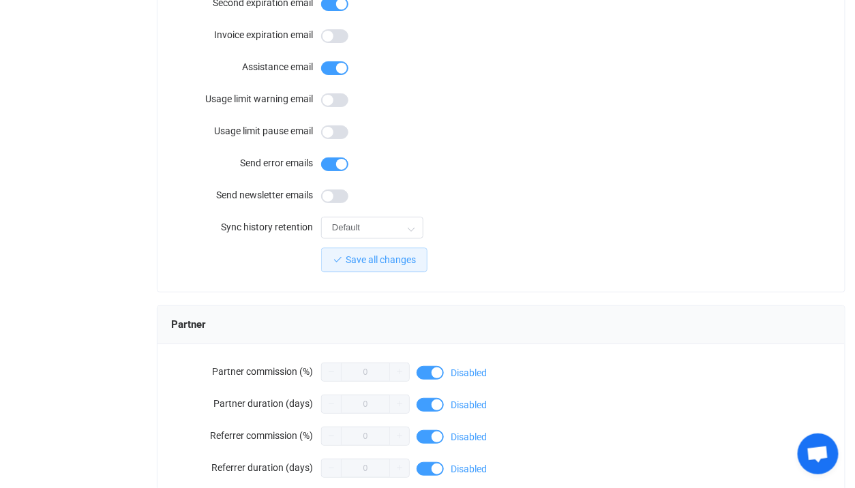
scroll to position [1235, 0]
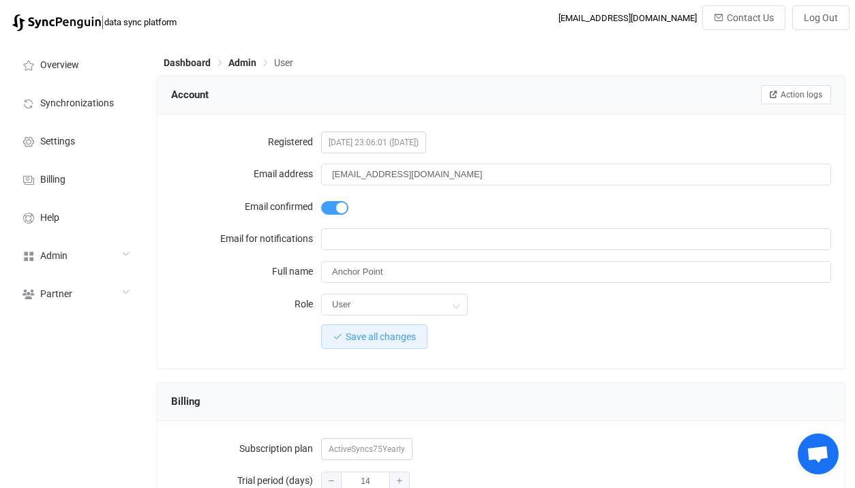
scroll to position [1235, 0]
